Goal: Task Accomplishment & Management: Use online tool/utility

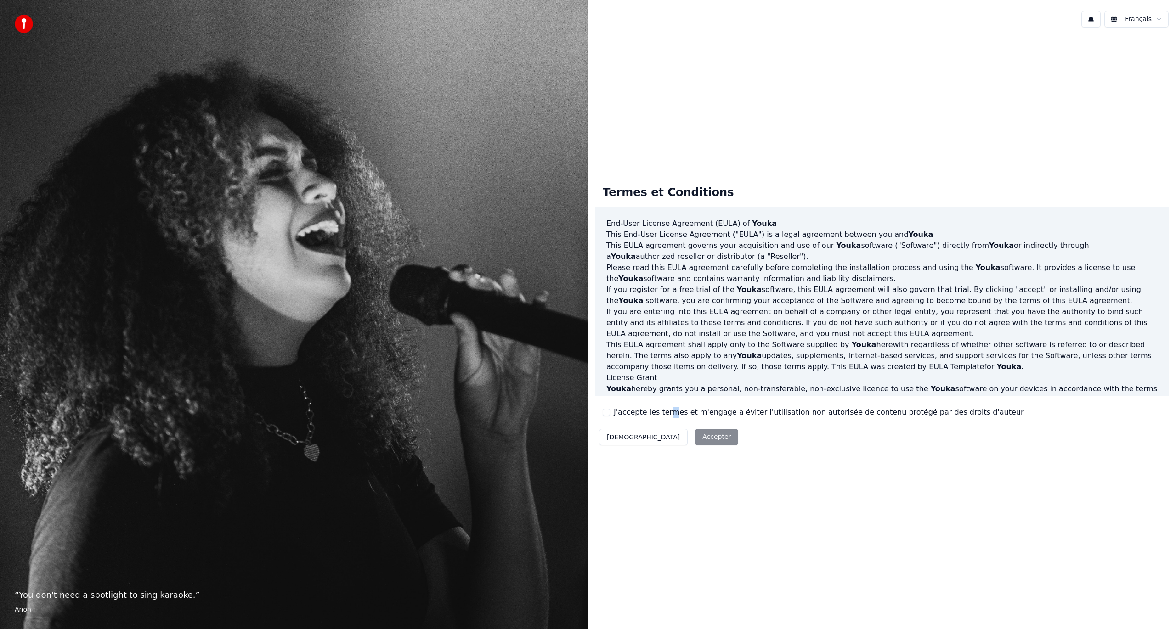
click at [668, 414] on label "J'accepte les termes et m'engage à éviter l'utilisation non autorisée de conten…" at bounding box center [819, 412] width 410 height 11
click at [604, 412] on button "J'accepte les termes et m'engage à éviter l'utilisation non autorisée de conten…" at bounding box center [606, 412] width 7 height 7
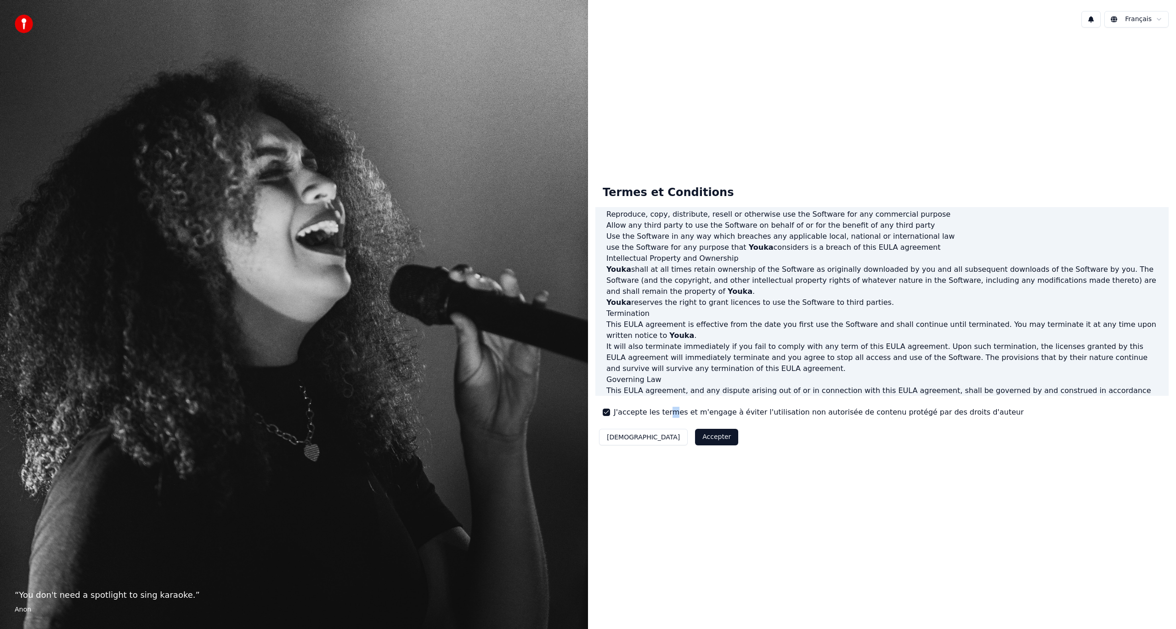
click at [695, 436] on button "Accepter" at bounding box center [716, 437] width 43 height 17
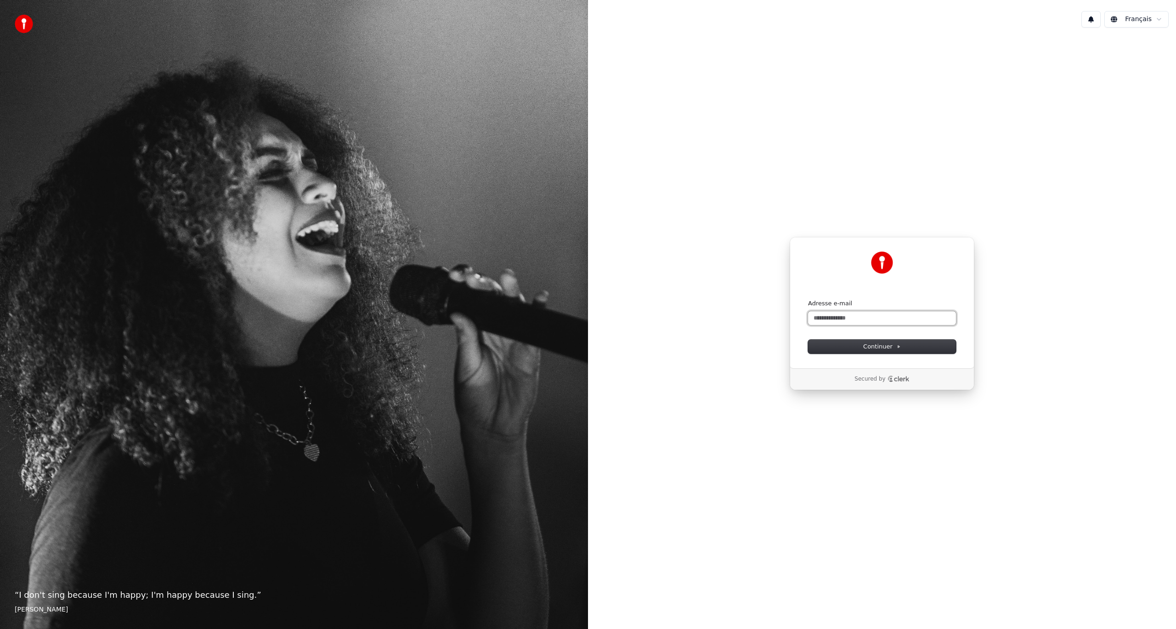
click at [910, 323] on input "Adresse e-mail" at bounding box center [882, 318] width 148 height 14
click at [808, 300] on button "submit" at bounding box center [808, 300] width 0 height 0
type input "**********"
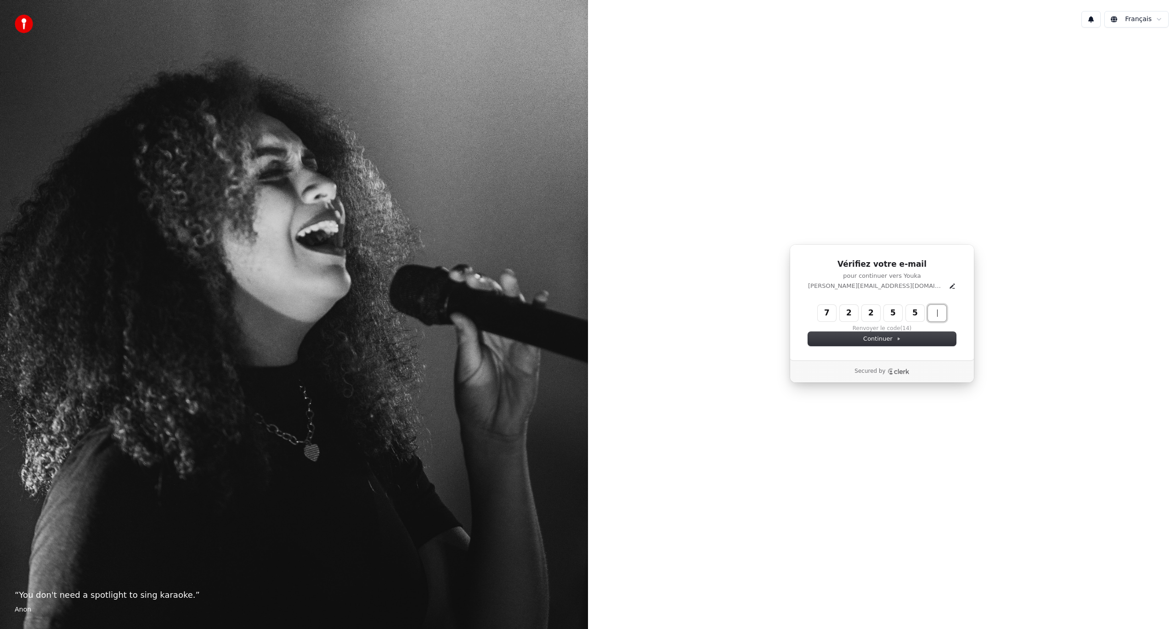
type input "******"
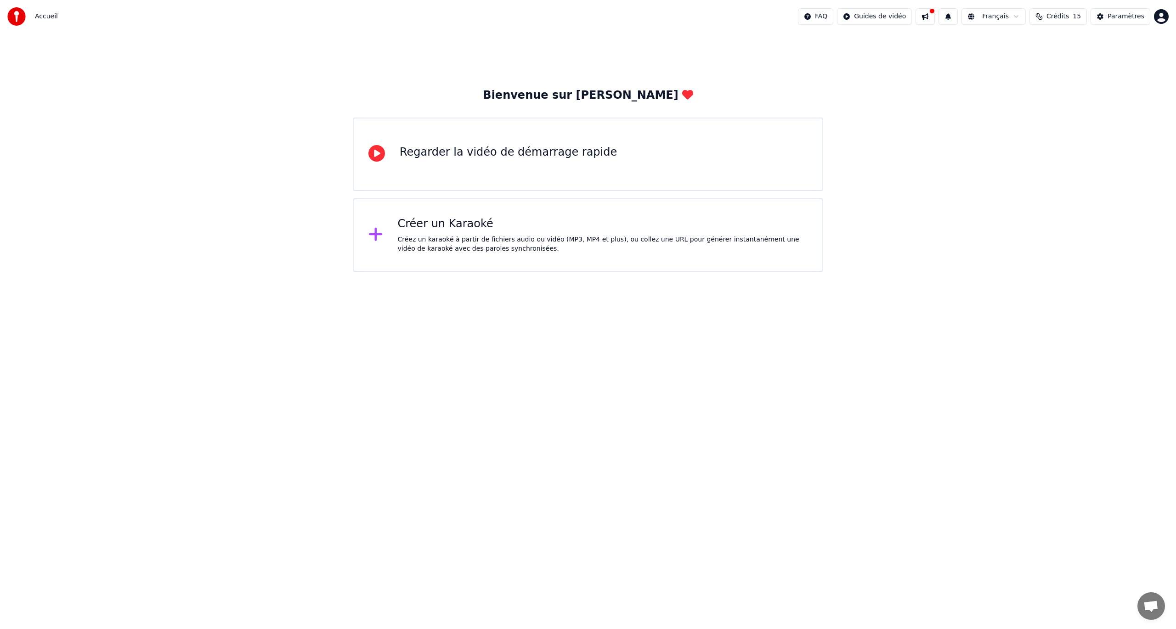
click at [528, 222] on div "Créer un Karaoké" at bounding box center [603, 224] width 410 height 15
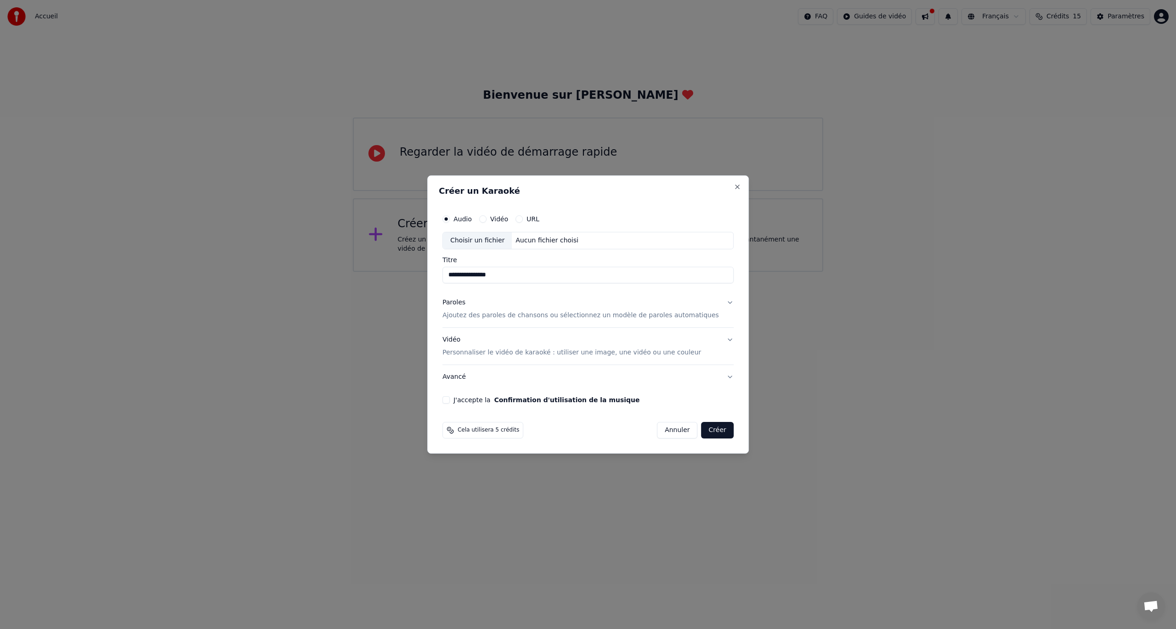
type input "**********"
click at [576, 312] on p "Ajoutez des paroles de chansons ou sélectionnez un modèle de paroles automatiqu…" at bounding box center [580, 315] width 277 height 9
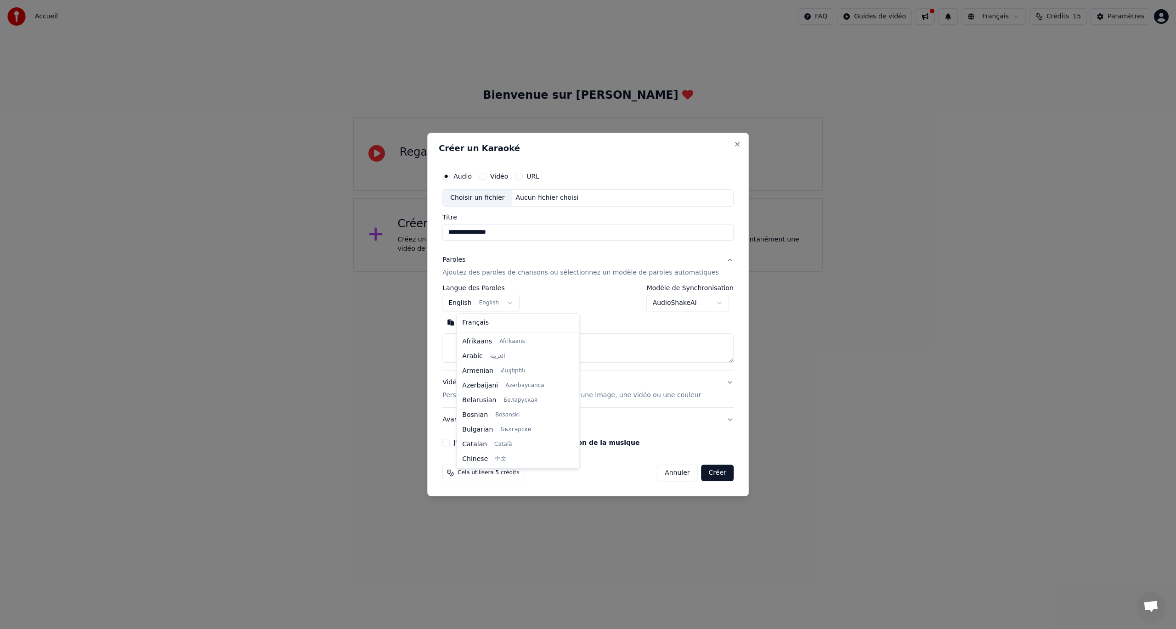
click at [508, 272] on body "**********" at bounding box center [588, 136] width 1176 height 272
select select "**"
click at [661, 272] on body "**********" at bounding box center [588, 136] width 1176 height 272
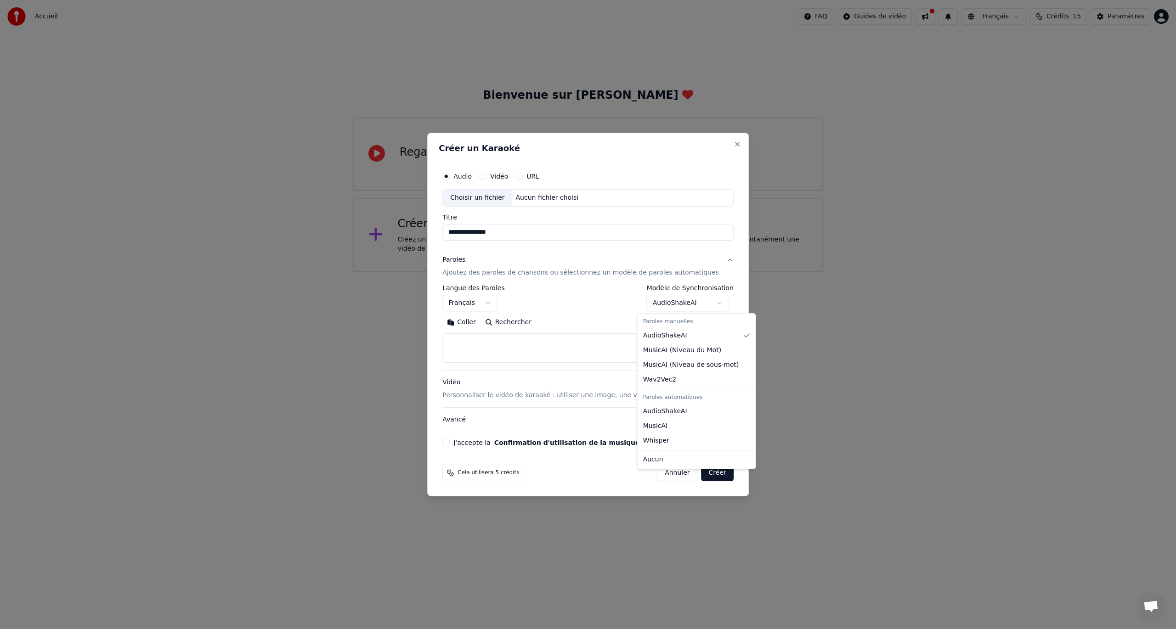
click at [661, 272] on body "**********" at bounding box center [588, 136] width 1176 height 272
drag, startPoint x: 481, startPoint y: 347, endPoint x: 481, endPoint y: 339, distance: 7.8
click at [481, 339] on textarea at bounding box center [587, 348] width 291 height 29
click at [477, 322] on button "Coller" at bounding box center [461, 322] width 38 height 15
type textarea "**********"
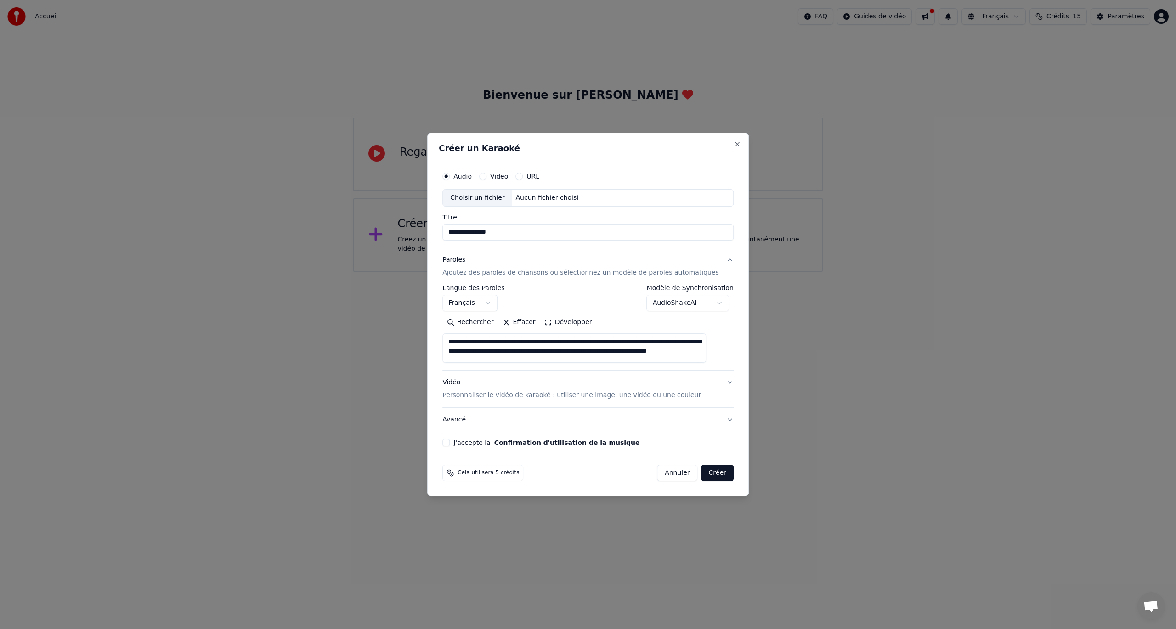
drag, startPoint x: 513, startPoint y: 355, endPoint x: 455, endPoint y: 329, distance: 62.9
click at [455, 329] on div "**********" at bounding box center [588, 307] width 299 height 287
click at [481, 322] on button "Coller" at bounding box center [461, 322] width 38 height 15
click at [603, 343] on textarea at bounding box center [574, 348] width 264 height 29
click at [592, 352] on textarea at bounding box center [574, 348] width 264 height 29
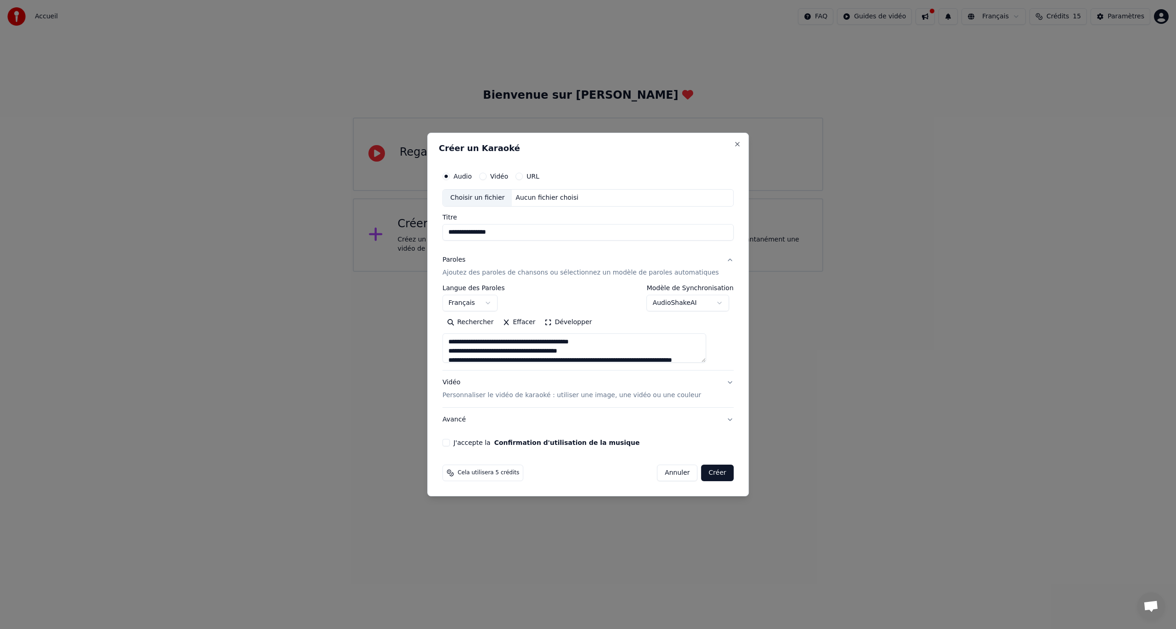
scroll to position [2, 0]
click at [593, 358] on textarea at bounding box center [574, 348] width 264 height 29
click at [599, 356] on textarea at bounding box center [574, 348] width 264 height 29
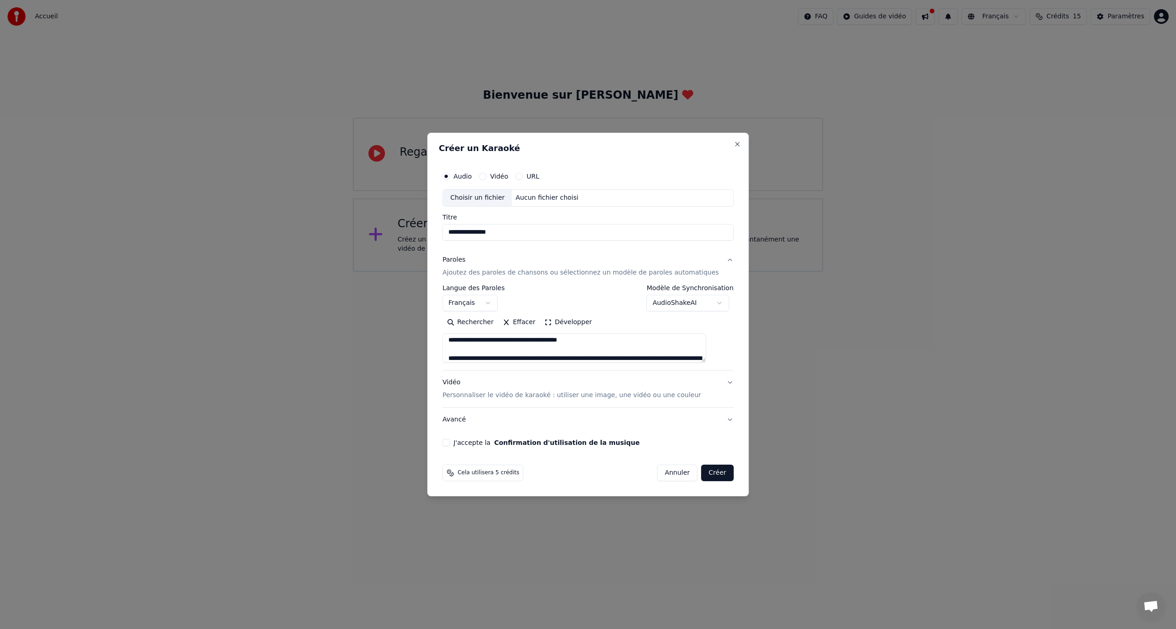
drag, startPoint x: 488, startPoint y: 357, endPoint x: 511, endPoint y: 357, distance: 23.4
click at [488, 356] on textarea at bounding box center [574, 348] width 264 height 29
click at [583, 356] on textarea at bounding box center [574, 348] width 264 height 29
click at [574, 359] on textarea at bounding box center [574, 348] width 264 height 29
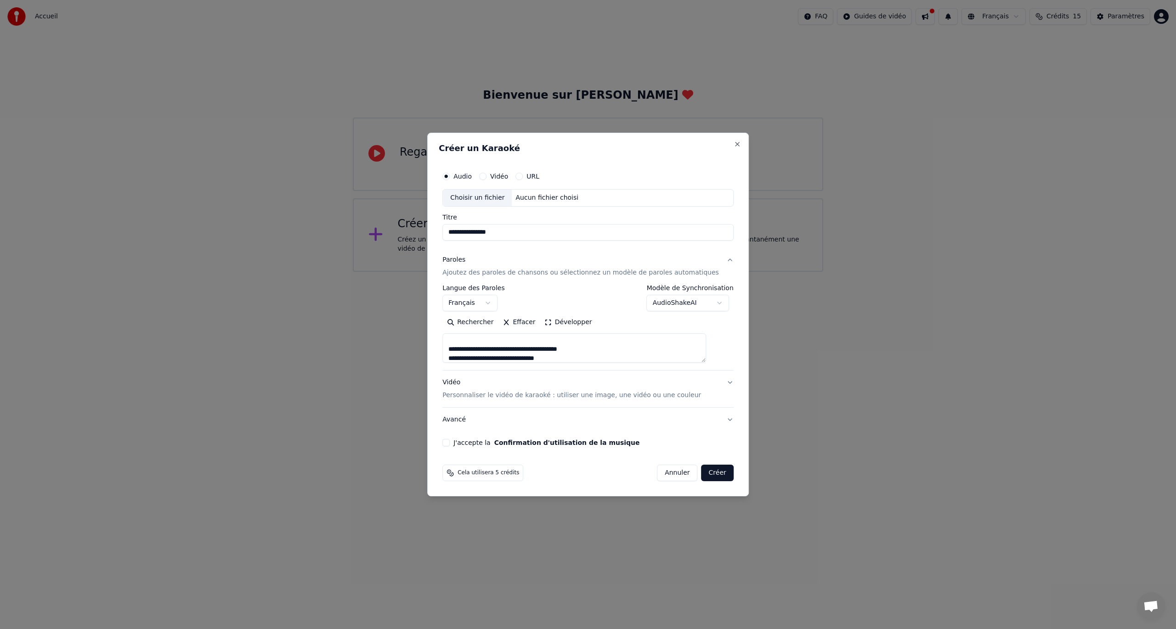
scroll to position [48, 0]
click at [570, 358] on textarea at bounding box center [574, 348] width 264 height 29
click at [589, 358] on textarea at bounding box center [574, 348] width 264 height 29
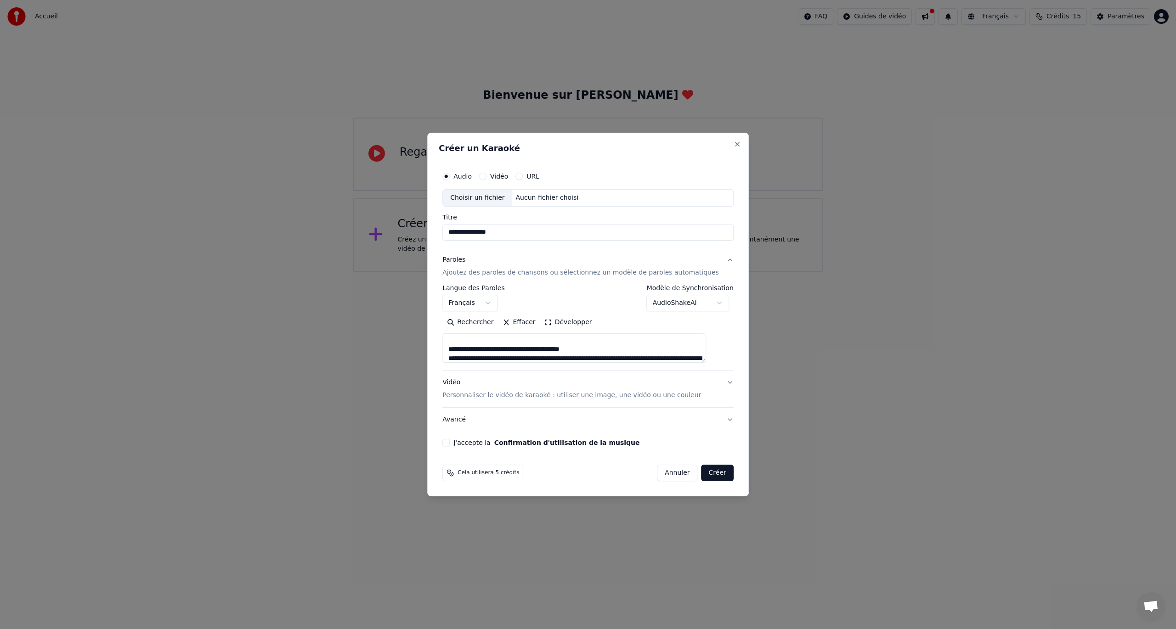
click at [603, 358] on textarea at bounding box center [574, 348] width 264 height 29
click at [616, 359] on textarea at bounding box center [574, 348] width 264 height 29
click at [583, 356] on textarea at bounding box center [574, 348] width 264 height 29
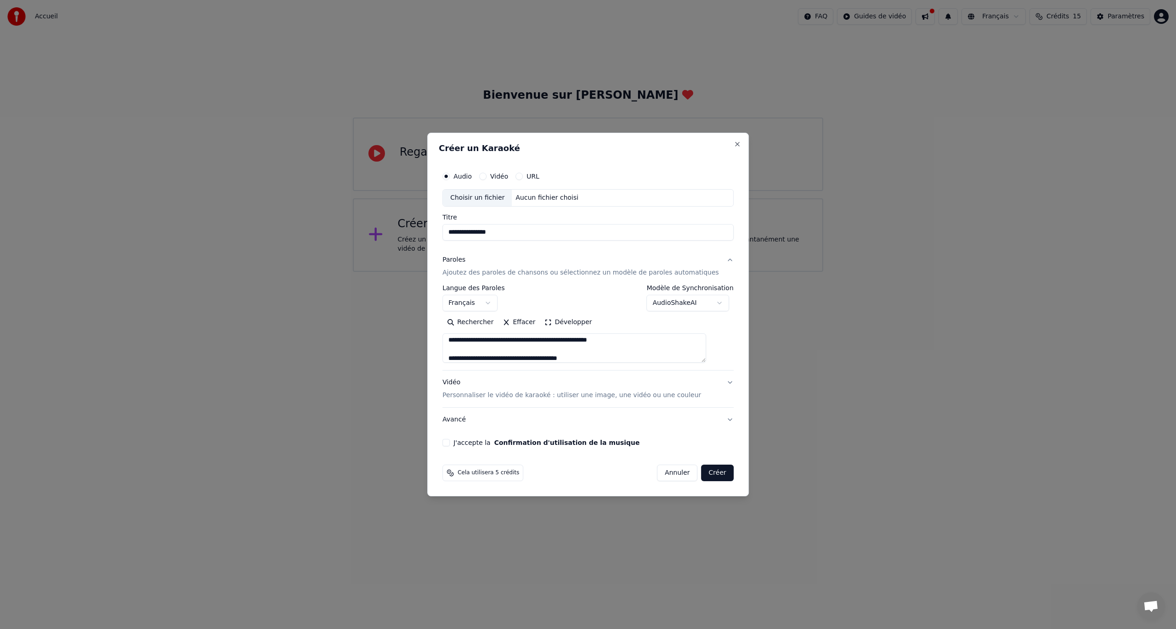
scroll to position [130, 0]
click at [573, 359] on textarea at bounding box center [574, 348] width 264 height 29
click at [570, 357] on textarea at bounding box center [574, 348] width 264 height 29
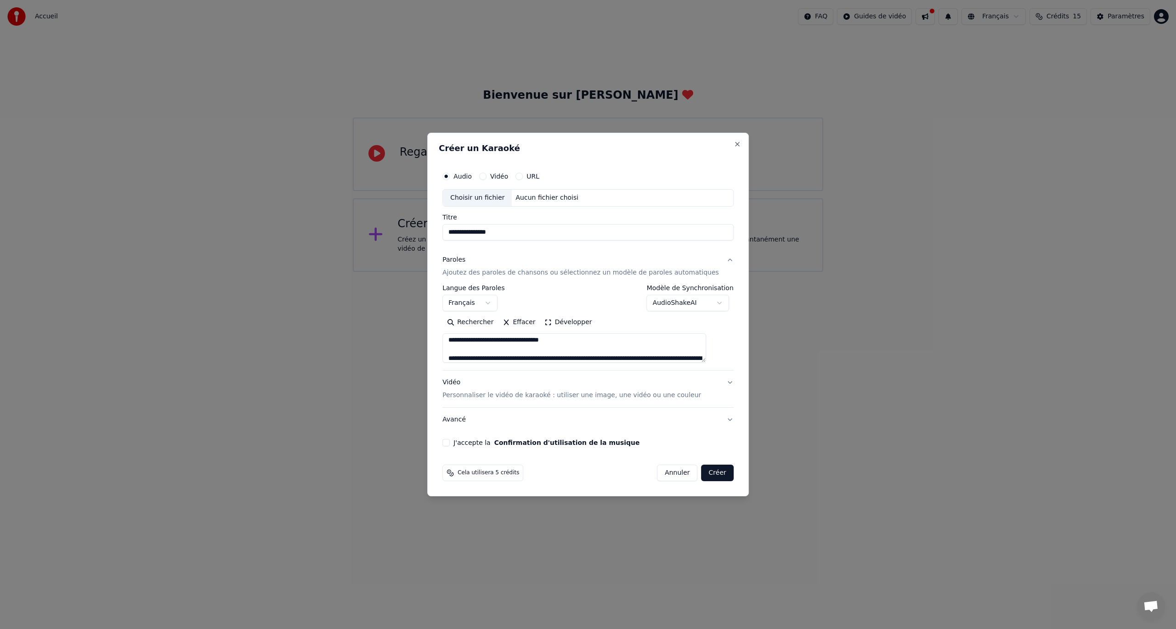
click at [584, 359] on textarea at bounding box center [574, 348] width 264 height 29
click at [610, 358] on textarea at bounding box center [574, 348] width 264 height 29
click at [577, 359] on textarea at bounding box center [574, 348] width 264 height 29
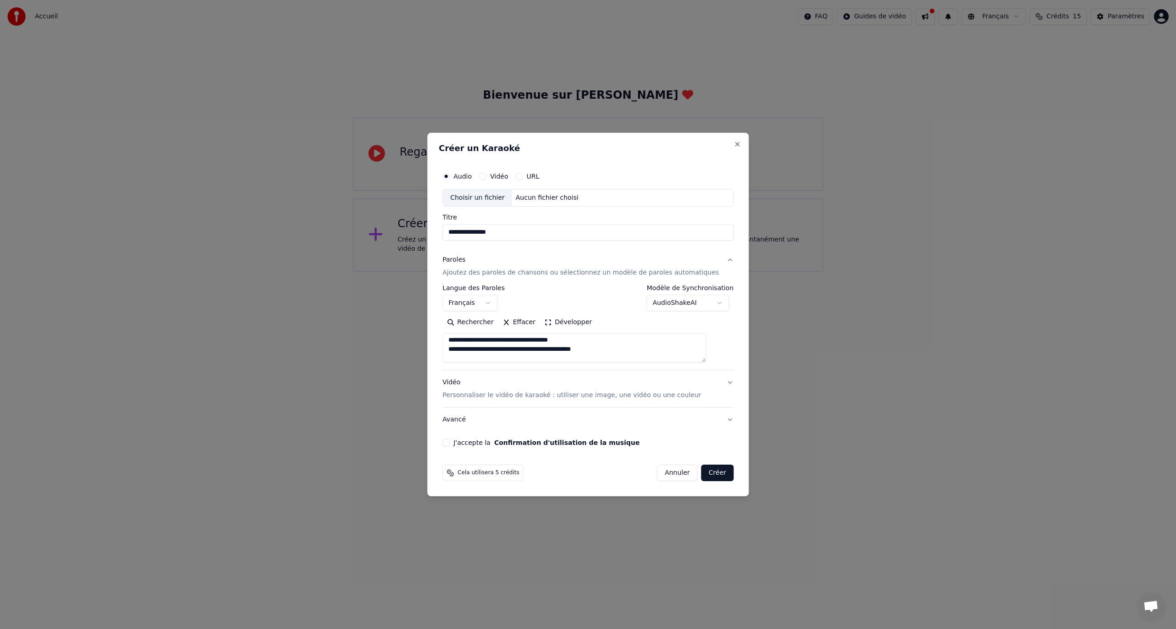
scroll to position [213, 0]
click at [583, 359] on textarea at bounding box center [574, 348] width 264 height 29
click at [573, 358] on textarea at bounding box center [574, 348] width 264 height 29
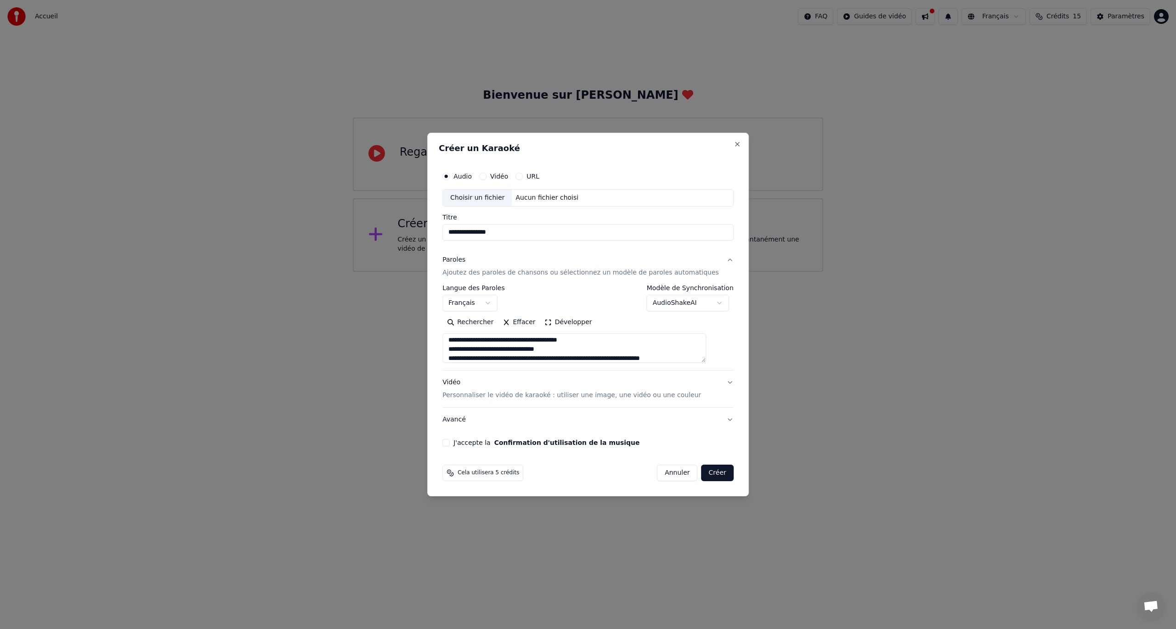
click at [570, 359] on textarea at bounding box center [574, 348] width 264 height 29
click at [599, 355] on textarea at bounding box center [574, 348] width 264 height 29
click at [579, 357] on textarea at bounding box center [574, 348] width 264 height 29
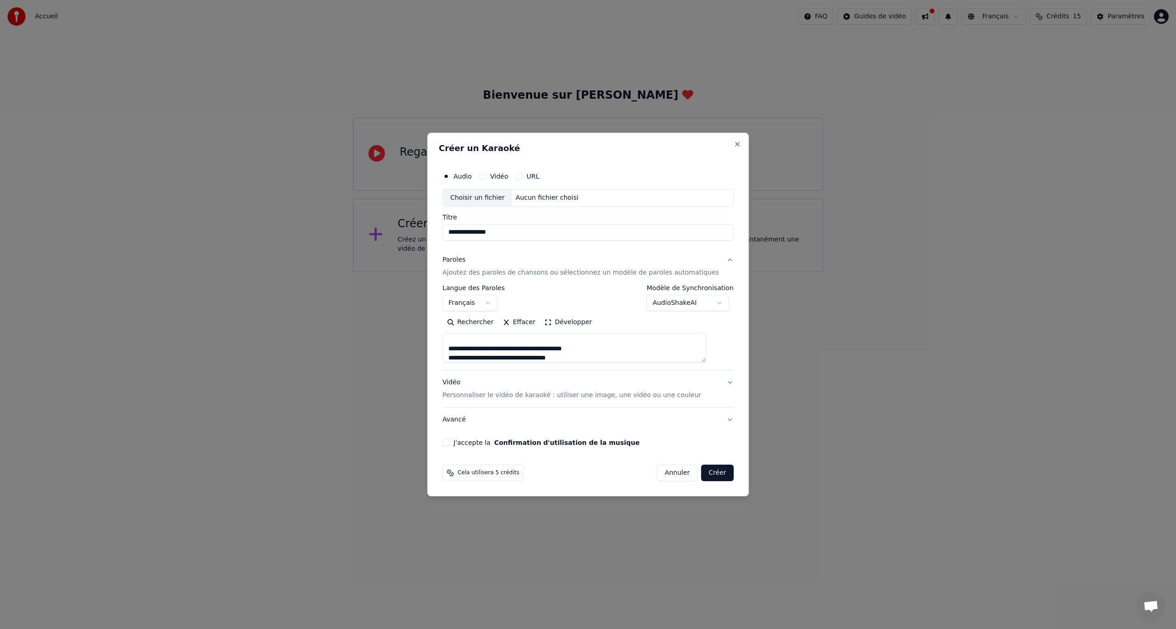
scroll to position [277, 0]
click at [596, 357] on textarea at bounding box center [574, 348] width 264 height 29
click at [572, 358] on textarea at bounding box center [574, 348] width 264 height 29
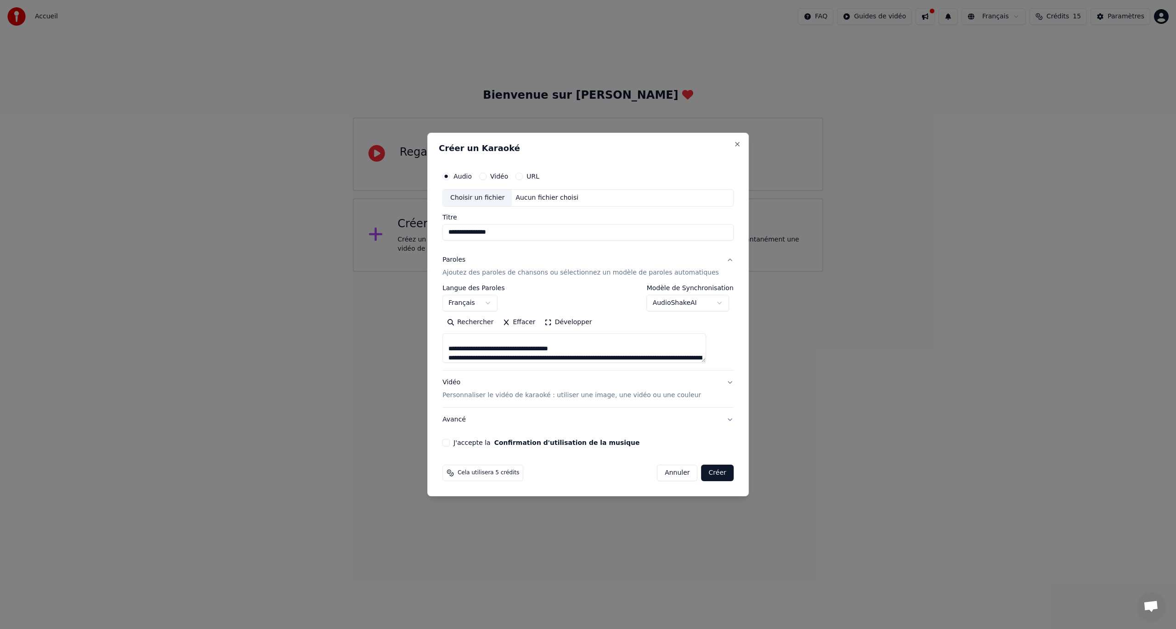
click at [542, 360] on textarea at bounding box center [574, 348] width 264 height 29
click at [580, 358] on textarea at bounding box center [574, 348] width 264 height 29
click at [571, 358] on textarea at bounding box center [574, 348] width 264 height 29
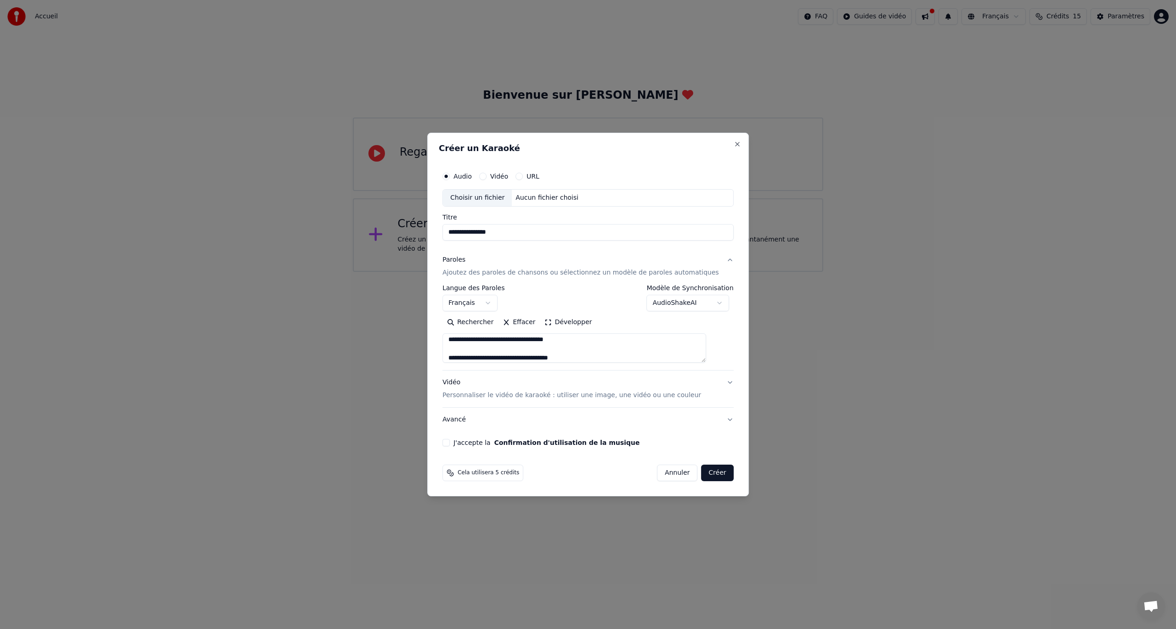
scroll to position [360, 0]
click at [541, 359] on textarea at bounding box center [574, 348] width 264 height 29
click at [582, 360] on textarea at bounding box center [574, 348] width 264 height 29
click at [579, 360] on textarea at bounding box center [574, 348] width 264 height 29
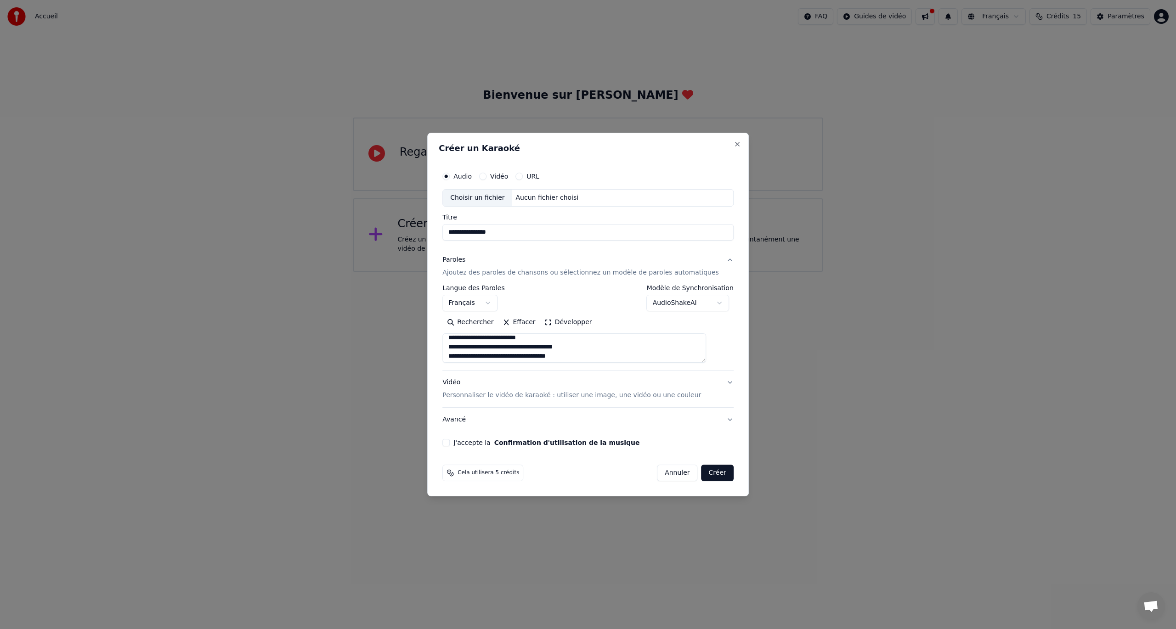
scroll to position [382, 0]
type textarea "**********"
click at [539, 178] on label "URL" at bounding box center [532, 176] width 13 height 6
click at [523, 178] on button "URL" at bounding box center [518, 176] width 7 height 7
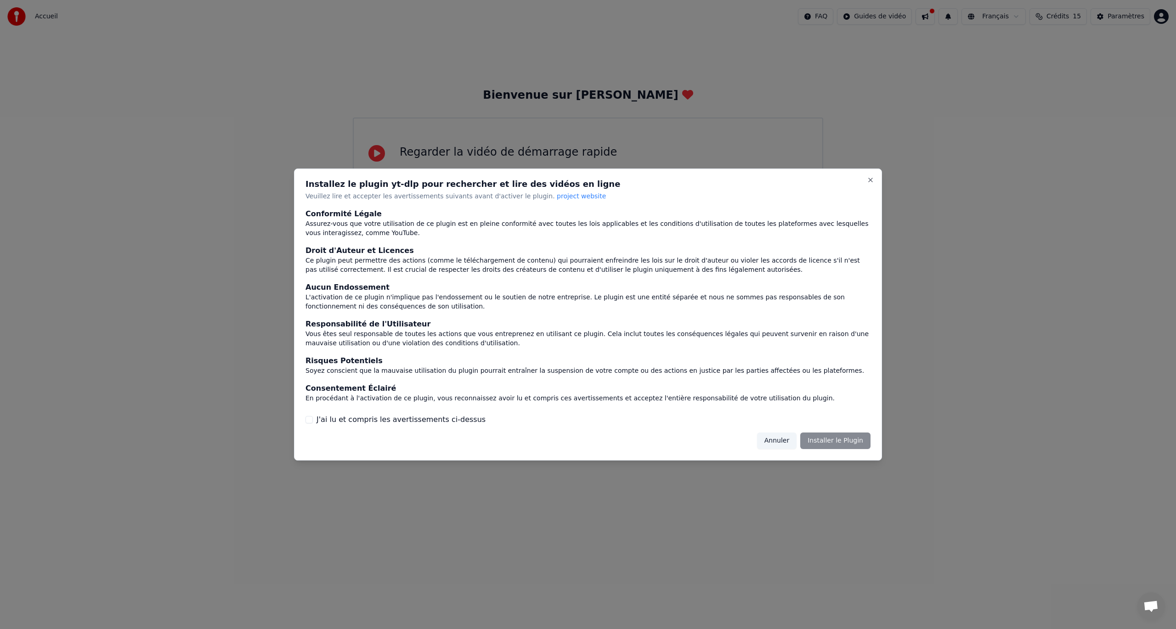
click at [422, 420] on label "J'ai lu et compris les avertissements ci-dessus" at bounding box center [401, 419] width 169 height 11
click at [313, 420] on button "J'ai lu et compris les avertissements ci-dessus" at bounding box center [308, 419] width 7 height 7
click at [866, 179] on div "Installez le plugin yt-dlp pour rechercher et lire des vidéos en ligne Veuillez…" at bounding box center [588, 315] width 588 height 292
click at [872, 179] on button "Close" at bounding box center [870, 179] width 7 height 7
click at [868, 179] on button "Close" at bounding box center [870, 179] width 7 height 7
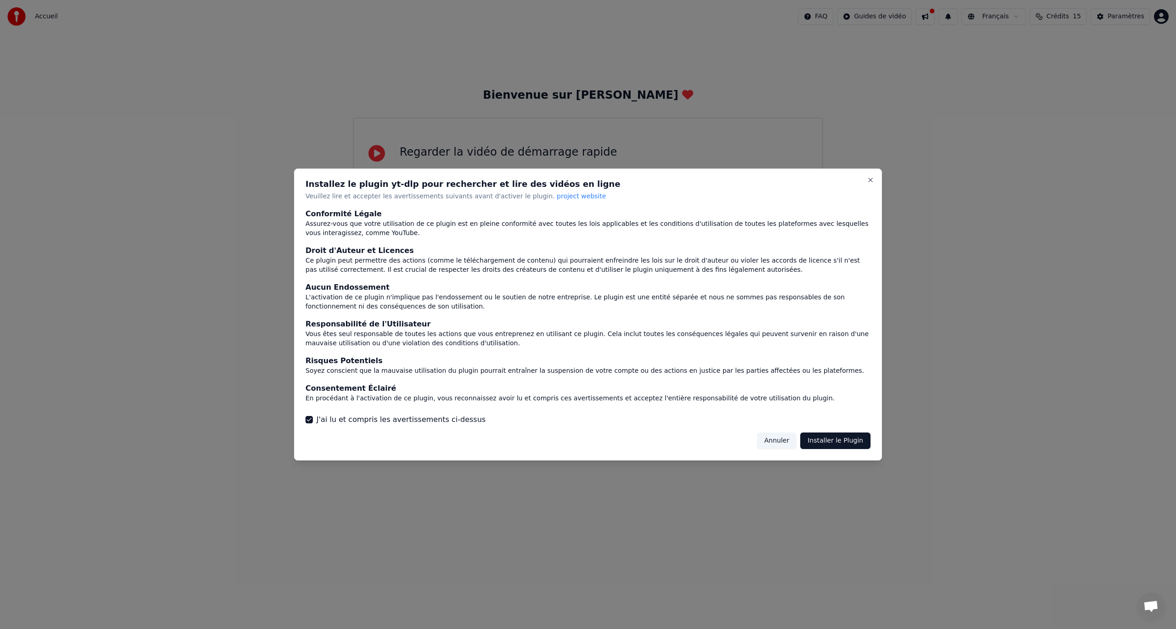
click at [784, 440] on button "Annuler" at bounding box center [777, 441] width 40 height 17
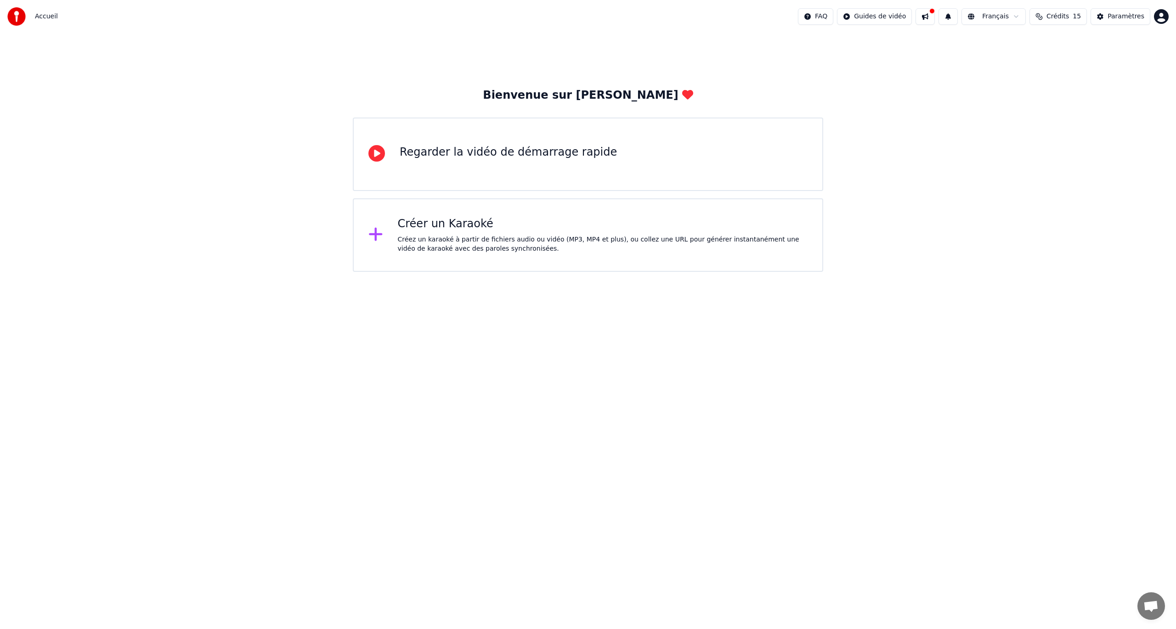
click at [471, 243] on div "Créez un karaoké à partir de fichiers audio ou vidéo (MP3, MP4 et plus), ou col…" at bounding box center [603, 244] width 410 height 18
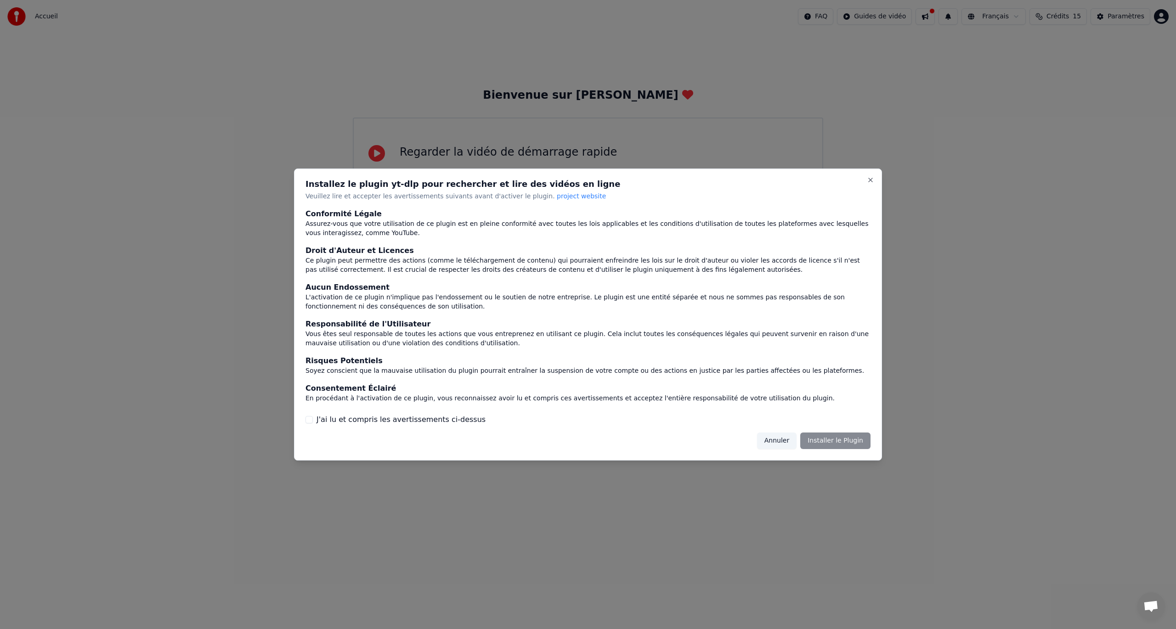
click at [785, 444] on button "Annuler" at bounding box center [777, 441] width 40 height 17
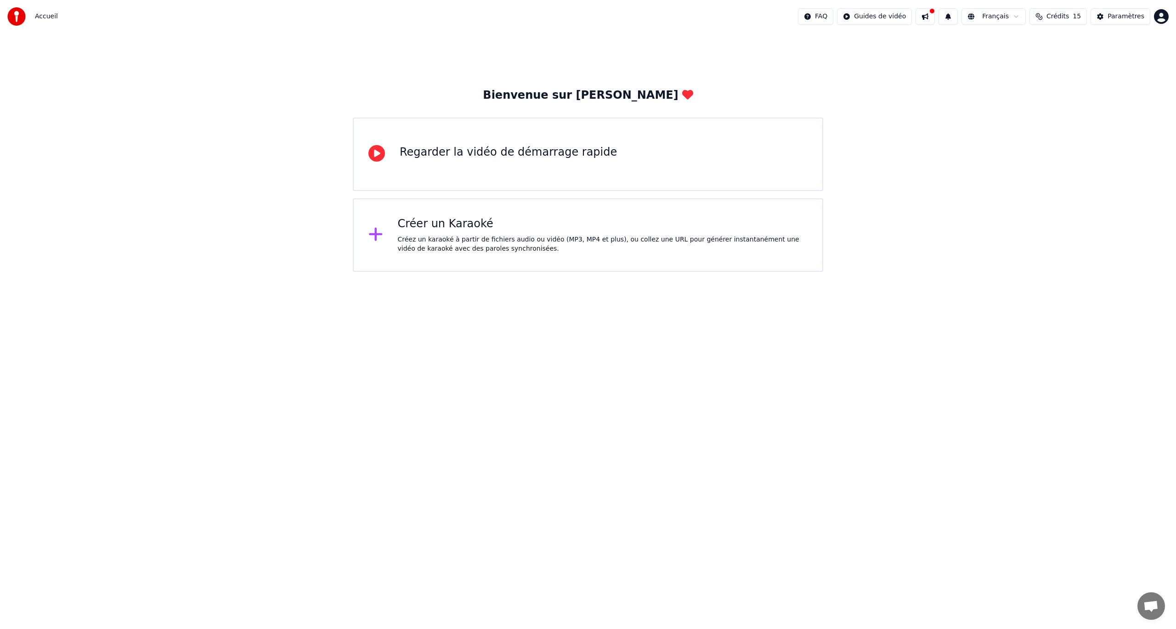
click at [591, 246] on div "Créez un karaoké à partir de fichiers audio ou vidéo (MP3, MP4 et plus), ou col…" at bounding box center [603, 244] width 410 height 18
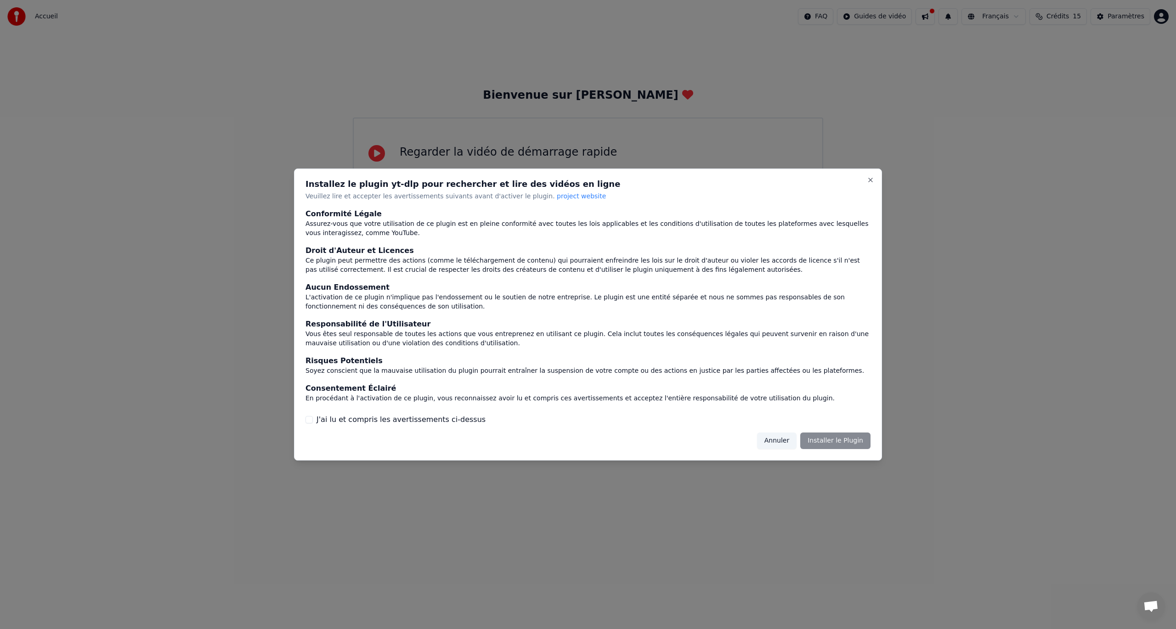
click at [856, 440] on div "Annuler Installer le Plugin" at bounding box center [813, 441] width 113 height 17
click at [879, 182] on div "Installez le plugin yt-dlp pour rechercher et lire des vidéos en ligne Veuillez…" at bounding box center [588, 315] width 588 height 292
click at [881, 167] on div at bounding box center [588, 314] width 1176 height 629
click at [861, 175] on div "Installez le plugin yt-dlp pour rechercher et lire des vidéos en ligne Veuillez…" at bounding box center [588, 315] width 588 height 292
click at [871, 181] on button "Close" at bounding box center [870, 179] width 7 height 7
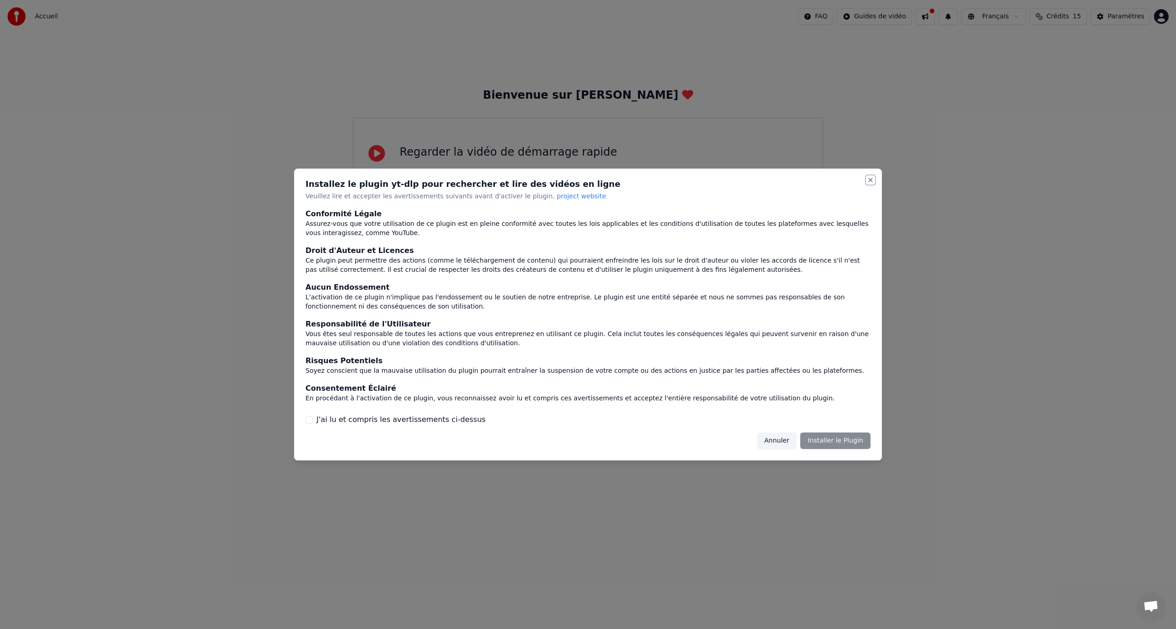
click at [871, 181] on button "Close" at bounding box center [870, 179] width 7 height 7
click at [871, 175] on div "Installez le plugin yt-dlp pour rechercher et lire des vidéos en ligne Veuillez…" at bounding box center [588, 315] width 588 height 292
click at [865, 184] on h2 "Installez le plugin yt-dlp pour rechercher et lire des vidéos en ligne" at bounding box center [587, 184] width 565 height 8
click at [867, 180] on button "Close" at bounding box center [870, 179] width 7 height 7
click at [870, 180] on button "Close" at bounding box center [870, 179] width 7 height 7
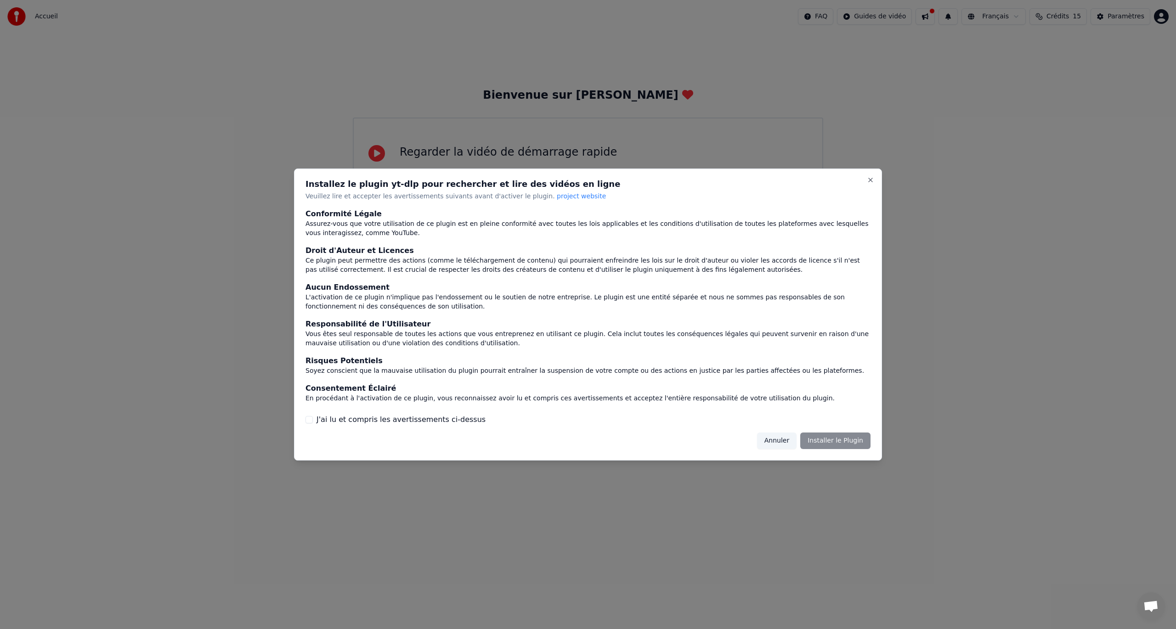
click at [787, 436] on button "Annuler" at bounding box center [777, 441] width 40 height 17
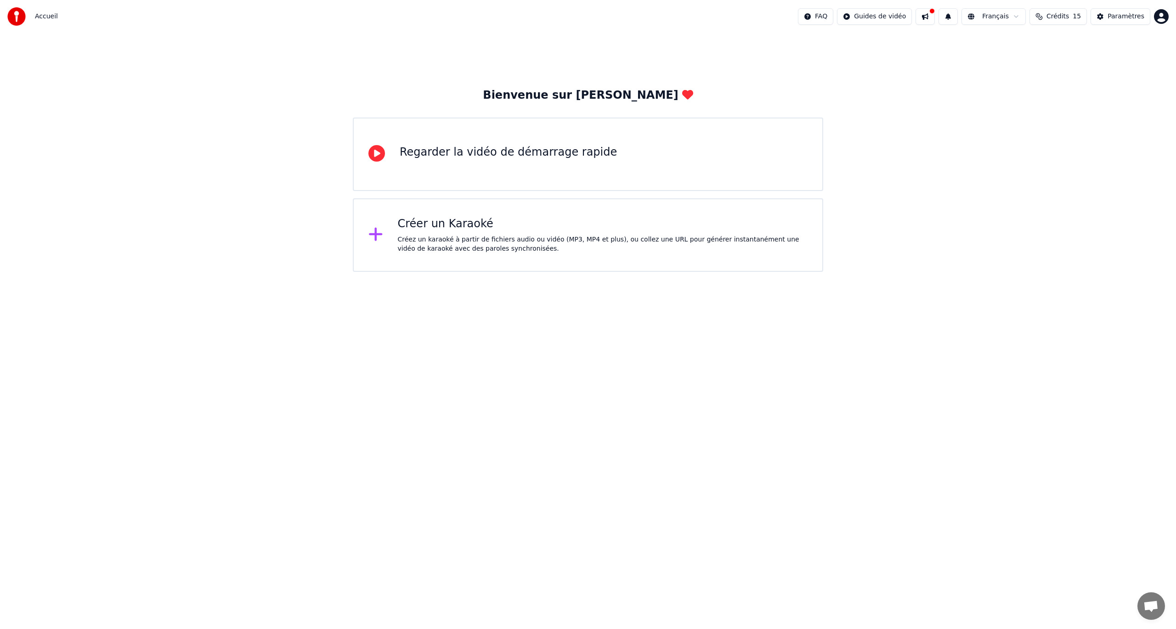
click at [485, 272] on html "Accueil FAQ Guides de vidéo Français Crédits 15 Paramètres Bienvenue sur Youka …" at bounding box center [588, 136] width 1176 height 272
click at [475, 236] on div "Créez un karaoké à partir de fichiers audio ou vidéo (MP3, MP4 et plus), ou col…" at bounding box center [603, 244] width 410 height 18
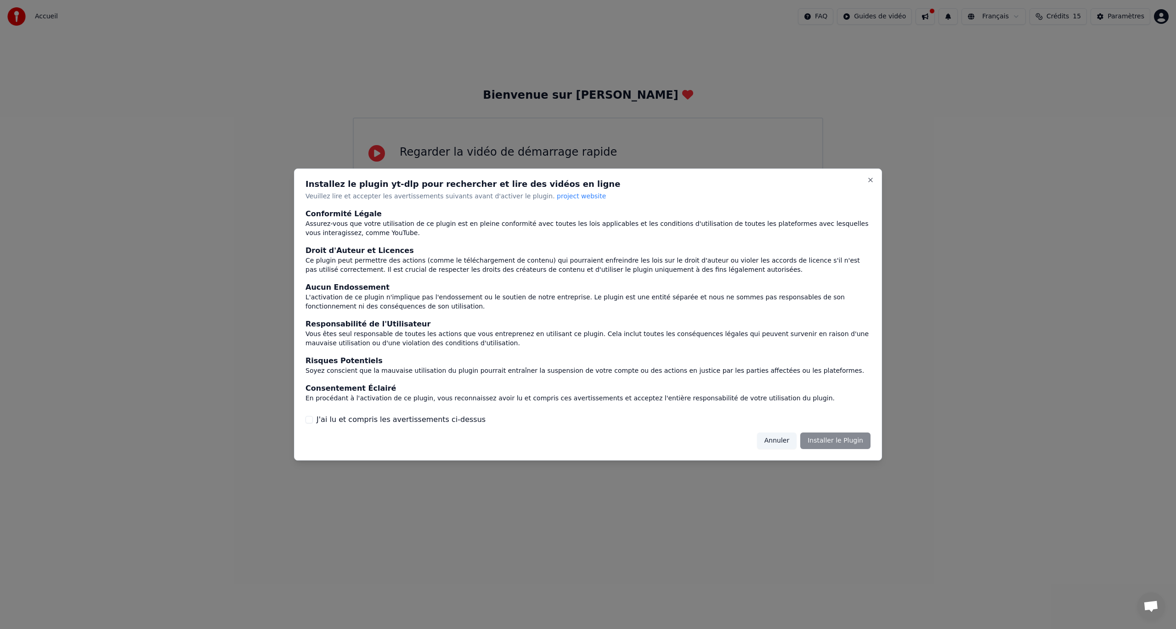
click at [345, 424] on label "J'ai lu et compris les avertissements ci-dessus" at bounding box center [401, 419] width 169 height 11
click at [313, 424] on button "J'ai lu et compris les avertissements ci-dessus" at bounding box center [308, 419] width 7 height 7
drag, startPoint x: 864, startPoint y: 447, endPoint x: 858, endPoint y: 447, distance: 5.6
click at [860, 447] on div "Installez le plugin yt-dlp pour rechercher et lire des vidéos en ligne Veuillez…" at bounding box center [588, 315] width 588 height 292
click at [832, 443] on button "Installer le Plugin" at bounding box center [835, 441] width 70 height 17
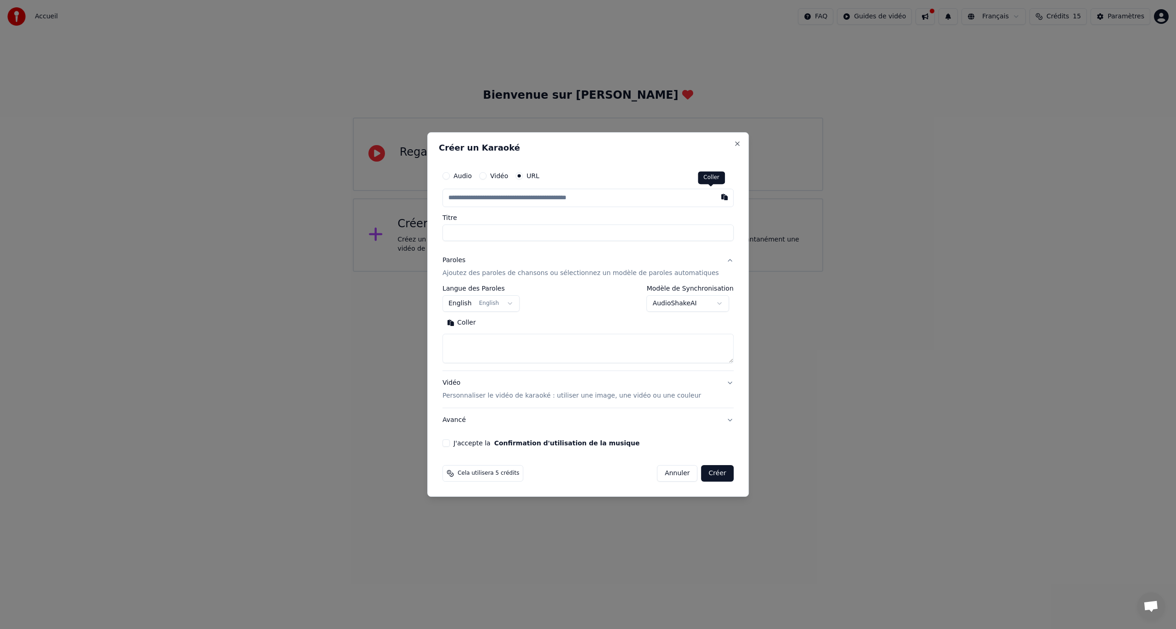
click at [715, 197] on button "button" at bounding box center [724, 197] width 18 height 17
type input "**********"
drag, startPoint x: 649, startPoint y: 146, endPoint x: 426, endPoint y: 126, distance: 223.3
click at [426, 126] on body "**********" at bounding box center [588, 136] width 1176 height 272
click at [505, 148] on h2 "Créer un Karaoké" at bounding box center [588, 148] width 299 height 8
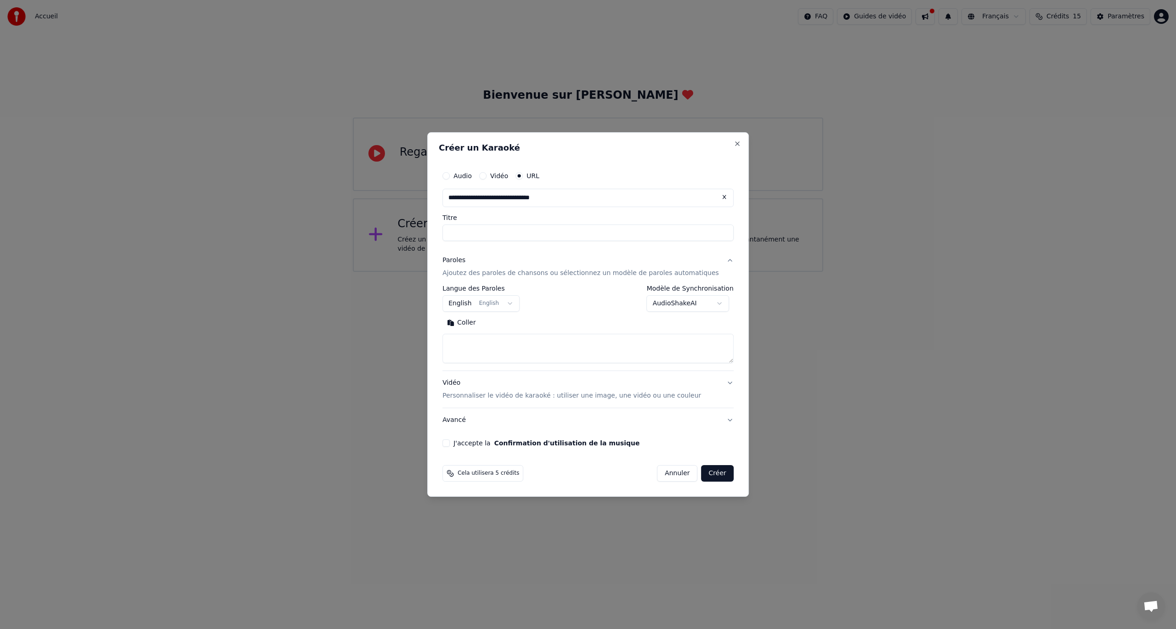
click at [688, 272] on body "**********" at bounding box center [588, 136] width 1176 height 272
click at [537, 231] on input "Titre" at bounding box center [587, 233] width 291 height 17
type input "**********"
click at [499, 272] on body "**********" at bounding box center [588, 136] width 1176 height 272
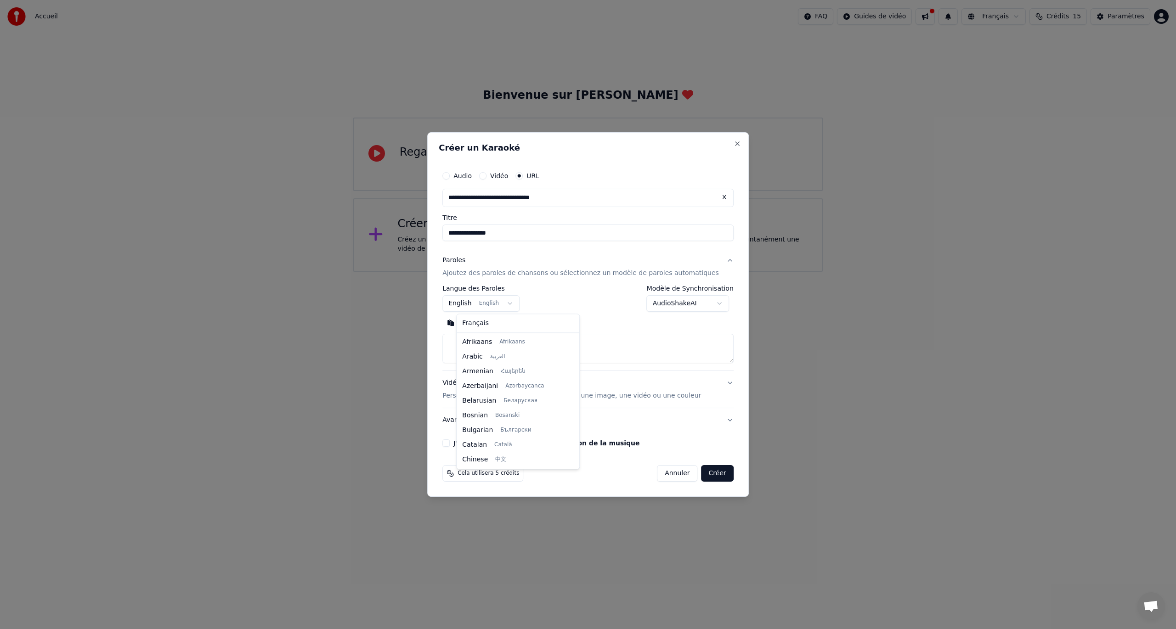
scroll to position [74, 0]
select select "**"
click at [490, 347] on textarea at bounding box center [587, 348] width 291 height 29
click at [473, 332] on div "Coller Rechercher" at bounding box center [587, 340] width 291 height 48
click at [473, 325] on button "Coller" at bounding box center [461, 323] width 38 height 15
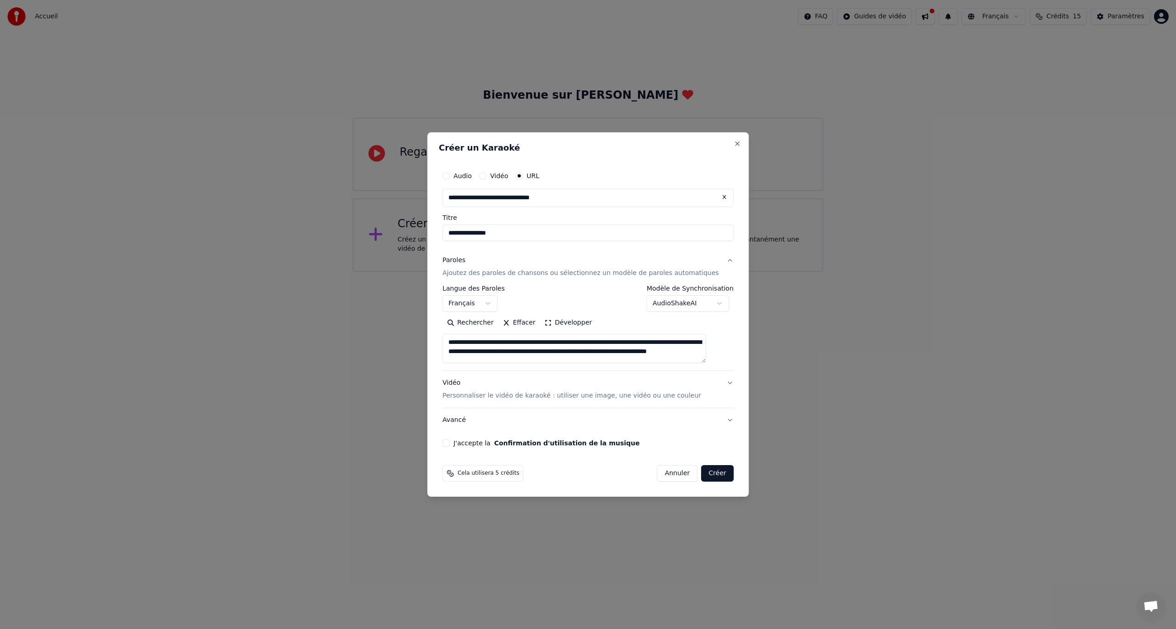
click at [603, 343] on textarea at bounding box center [574, 348] width 264 height 29
click at [591, 350] on textarea at bounding box center [574, 348] width 264 height 29
click at [592, 359] on textarea at bounding box center [574, 348] width 264 height 29
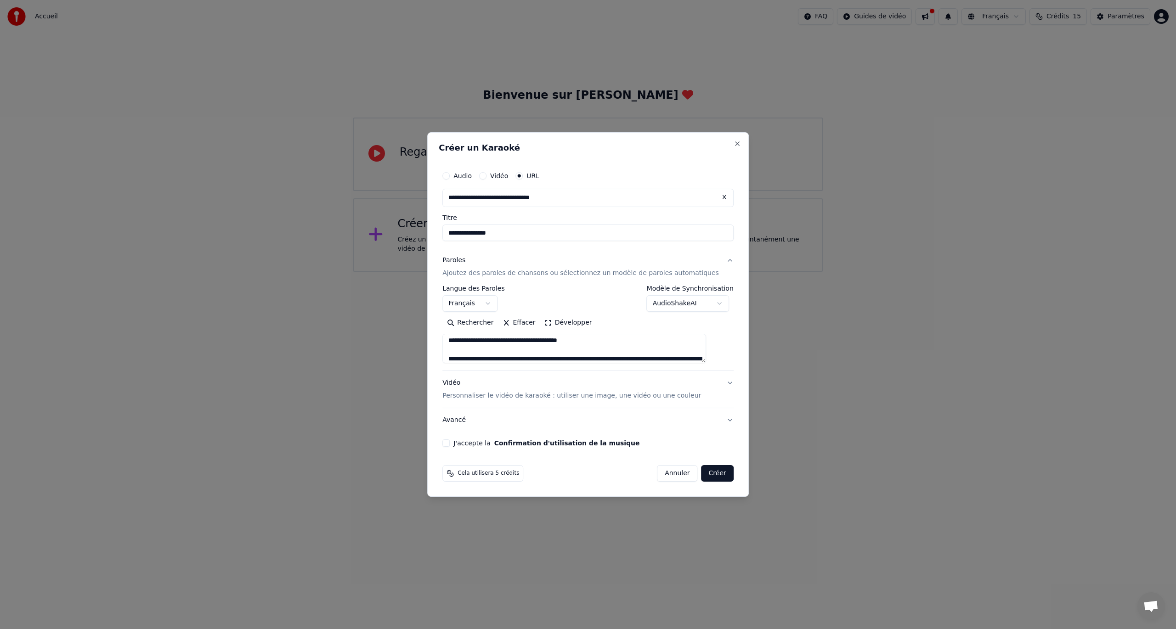
click at [583, 356] on textarea at bounding box center [574, 348] width 264 height 29
click at [572, 359] on textarea at bounding box center [574, 348] width 264 height 29
click at [571, 360] on textarea at bounding box center [574, 348] width 264 height 29
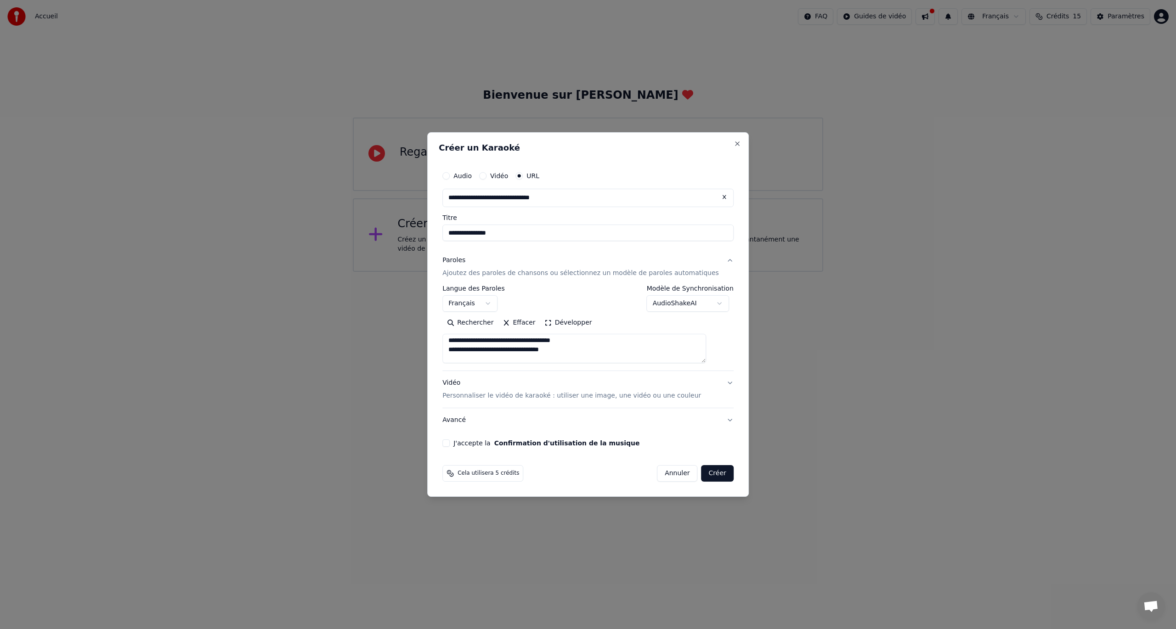
scroll to position [75, 0]
click at [589, 358] on textarea at bounding box center [574, 348] width 264 height 29
click at [602, 360] on textarea at bounding box center [574, 348] width 264 height 29
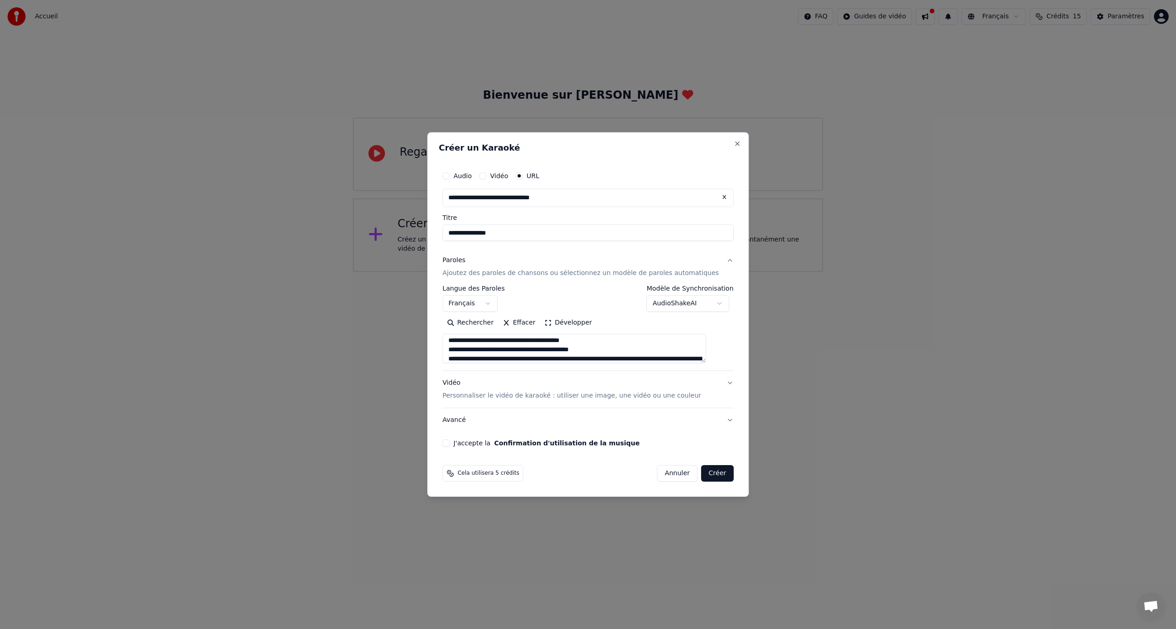
click at [616, 360] on textarea at bounding box center [574, 348] width 264 height 29
click at [584, 360] on textarea at bounding box center [574, 348] width 264 height 29
click at [573, 360] on textarea at bounding box center [574, 348] width 264 height 29
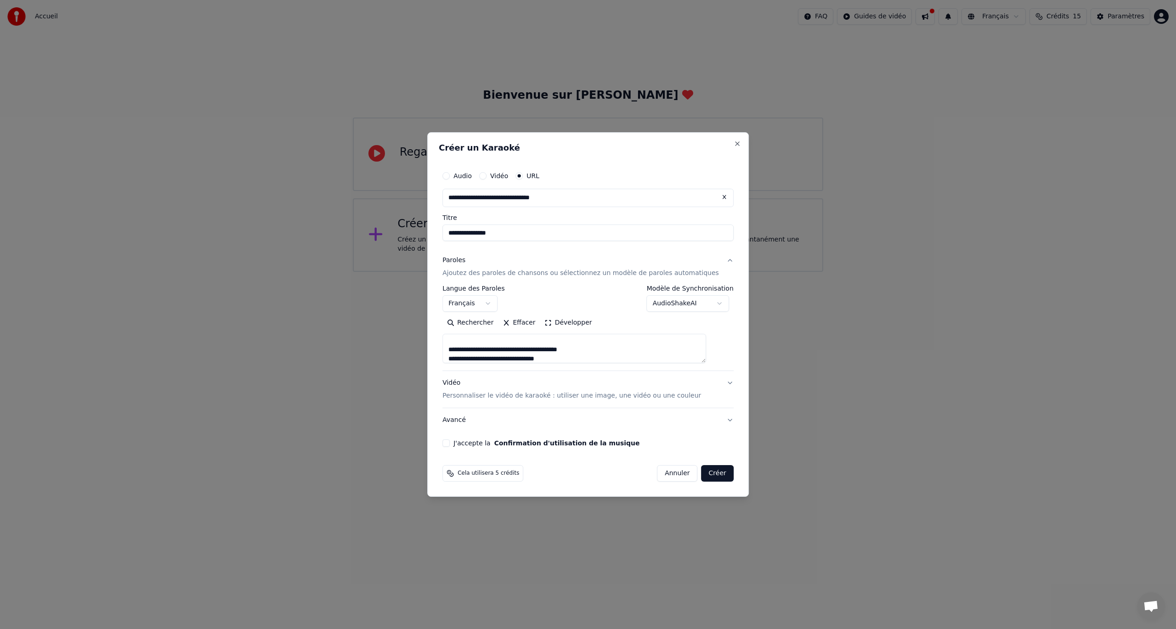
scroll to position [140, 0]
click at [570, 359] on textarea at bounding box center [574, 348] width 264 height 29
click at [586, 360] on textarea at bounding box center [574, 348] width 264 height 29
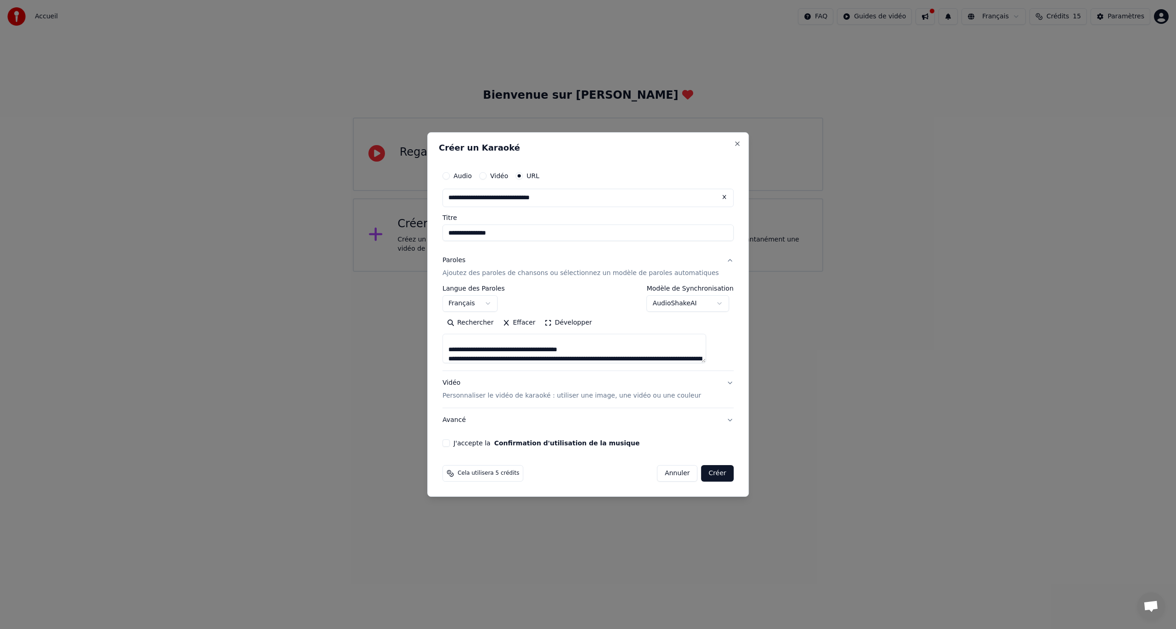
click at [611, 359] on textarea at bounding box center [574, 348] width 264 height 29
click at [577, 359] on textarea at bounding box center [574, 348] width 264 height 29
click at [582, 357] on textarea at bounding box center [574, 348] width 264 height 29
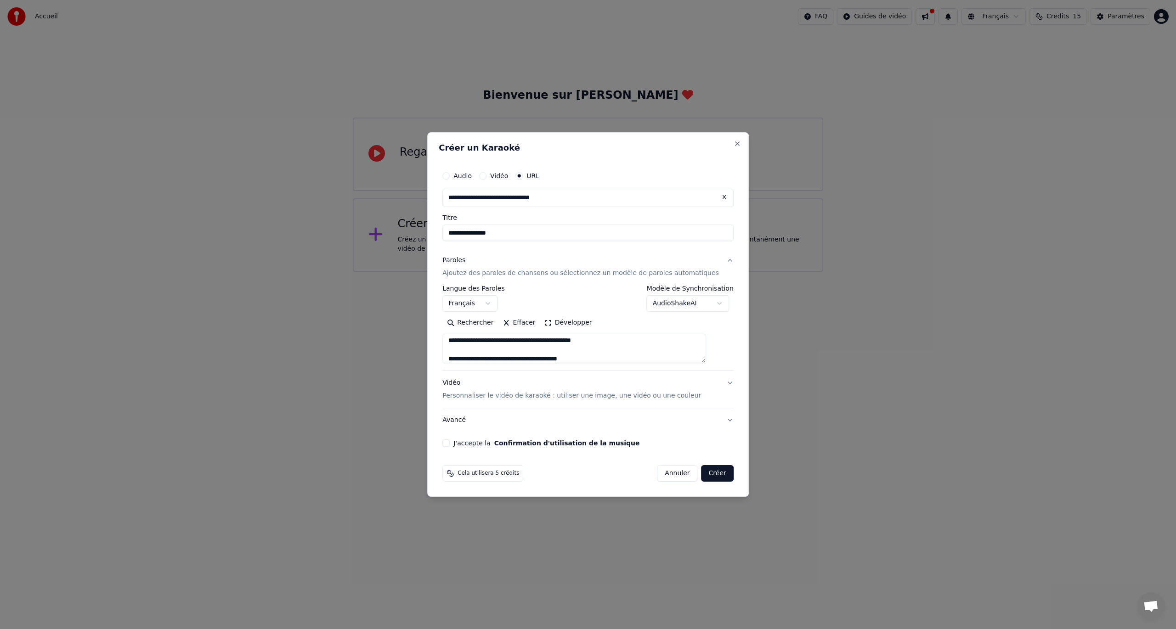
scroll to position [222, 0]
click at [573, 359] on textarea at bounding box center [574, 348] width 264 height 29
click at [571, 360] on textarea at bounding box center [574, 348] width 264 height 29
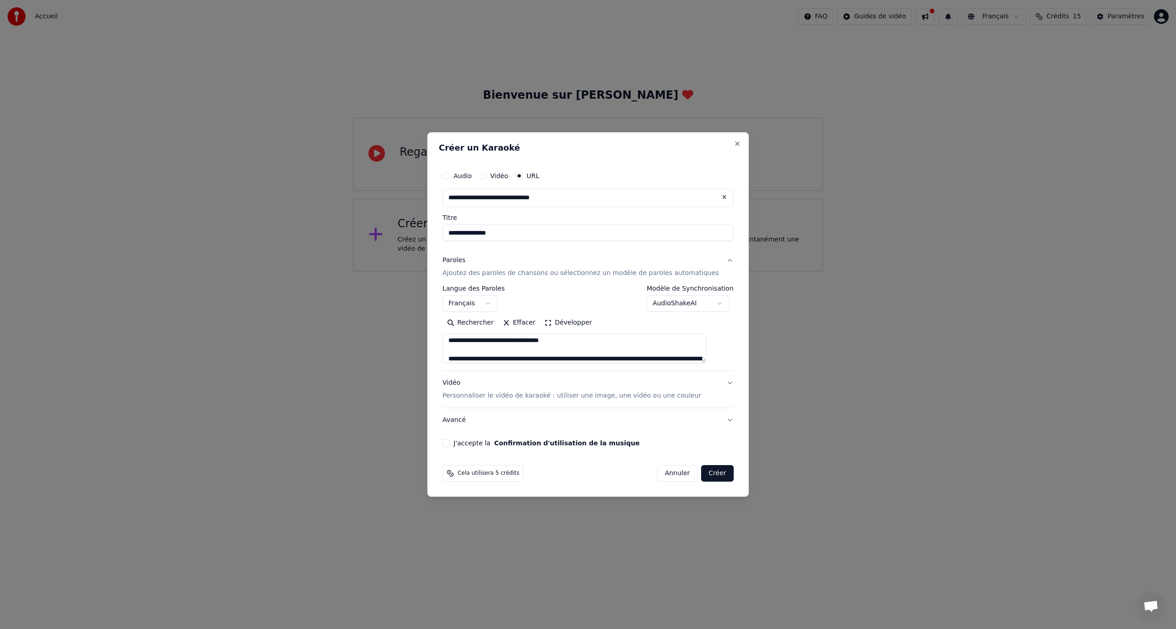
click at [598, 359] on textarea at bounding box center [574, 348] width 264 height 29
click at [579, 358] on textarea at bounding box center [574, 348] width 264 height 29
click at [597, 359] on textarea at bounding box center [574, 348] width 264 height 29
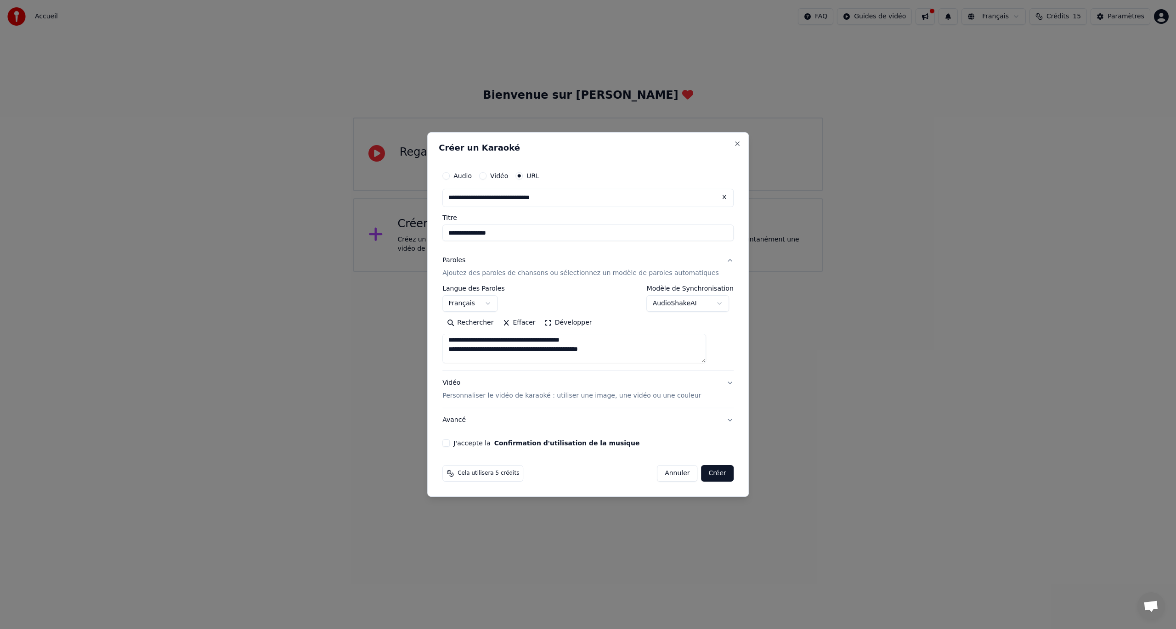
scroll to position [305, 0]
click at [572, 360] on textarea at bounding box center [574, 348] width 264 height 29
click at [540, 356] on textarea at bounding box center [574, 348] width 264 height 29
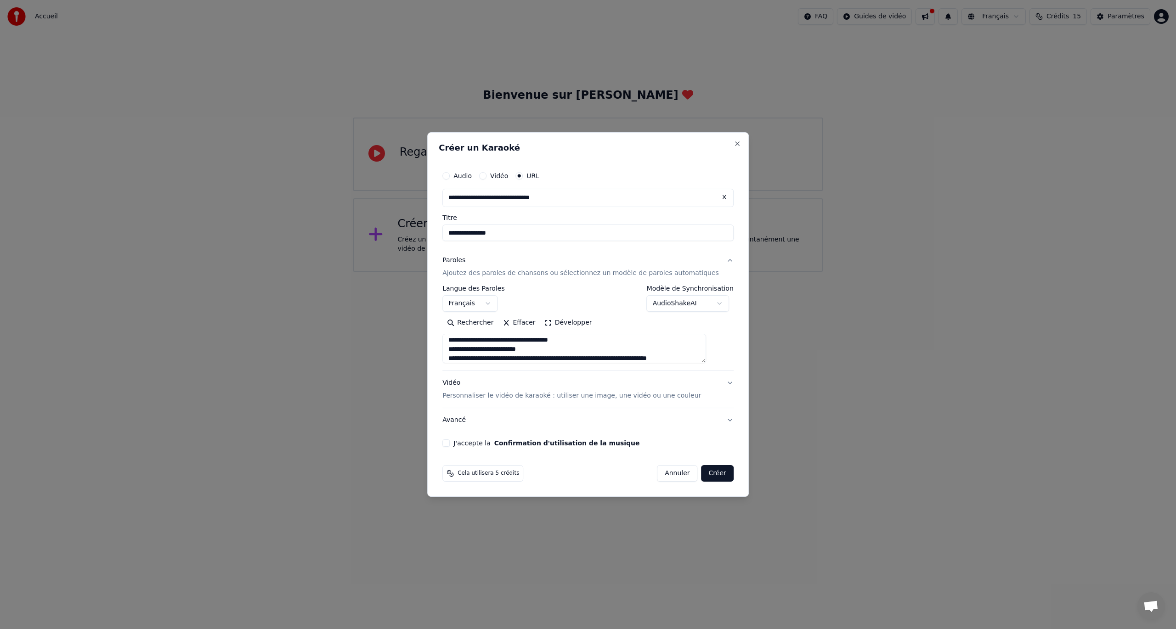
click at [580, 359] on textarea at bounding box center [574, 348] width 264 height 29
click at [571, 361] on textarea at bounding box center [574, 348] width 264 height 29
click at [542, 358] on textarea at bounding box center [574, 348] width 264 height 29
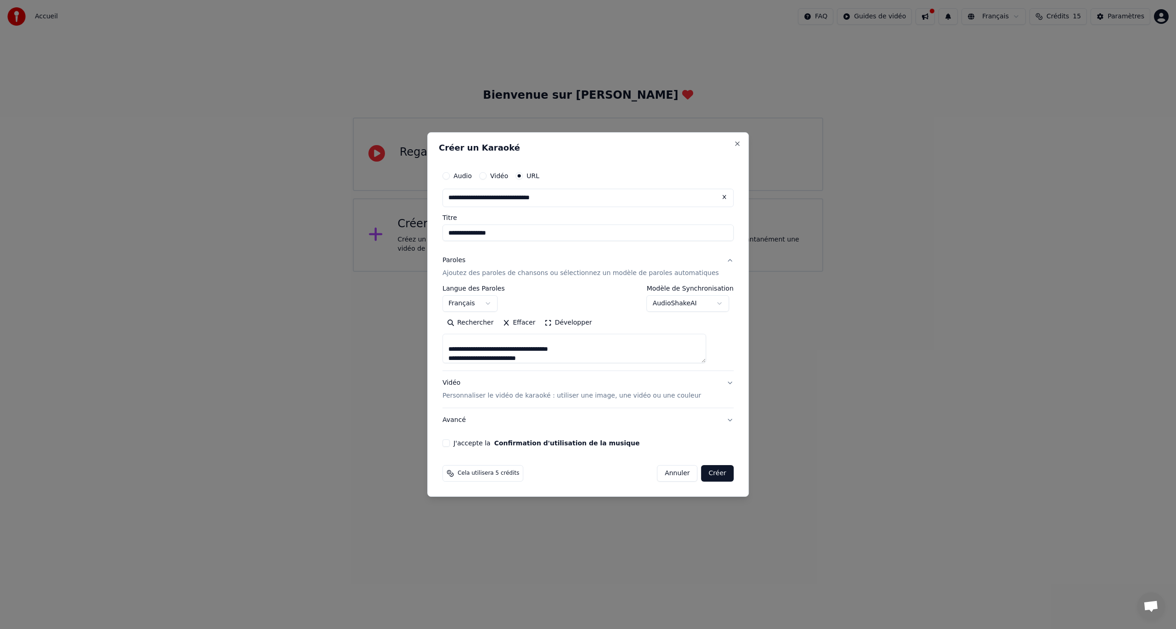
scroll to position [369, 0]
click at [581, 358] on textarea at bounding box center [574, 348] width 264 height 29
drag, startPoint x: 487, startPoint y: 347, endPoint x: 472, endPoint y: 349, distance: 15.3
click at [472, 349] on textarea at bounding box center [574, 348] width 264 height 29
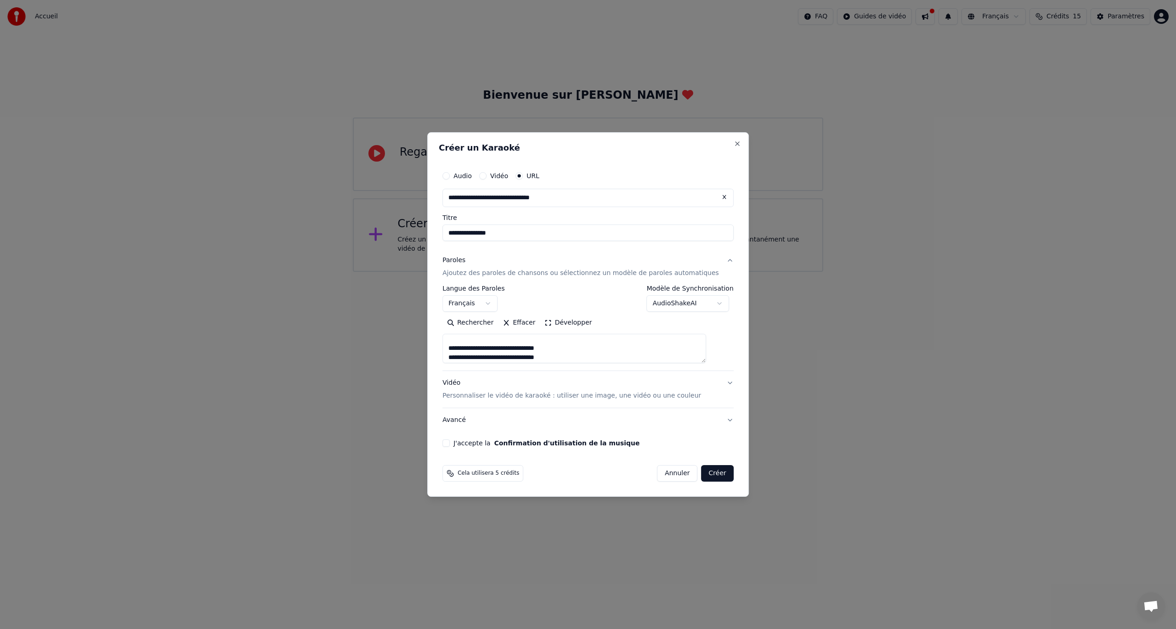
scroll to position [31, 0]
click at [570, 324] on button "Développer" at bounding box center [568, 323] width 57 height 15
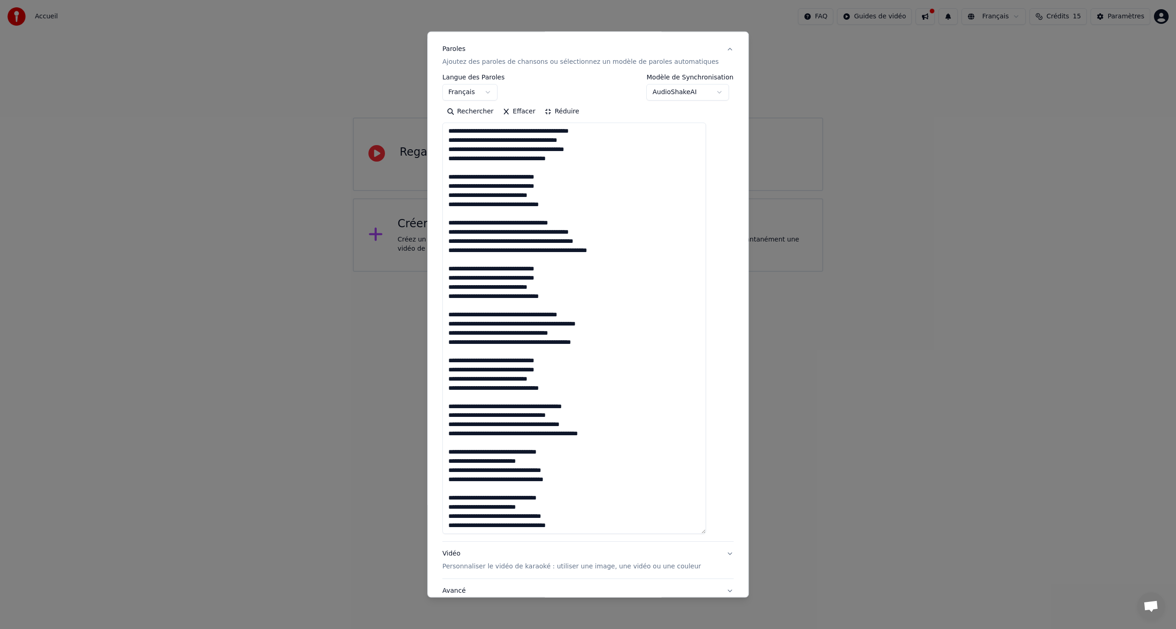
scroll to position [138, 0]
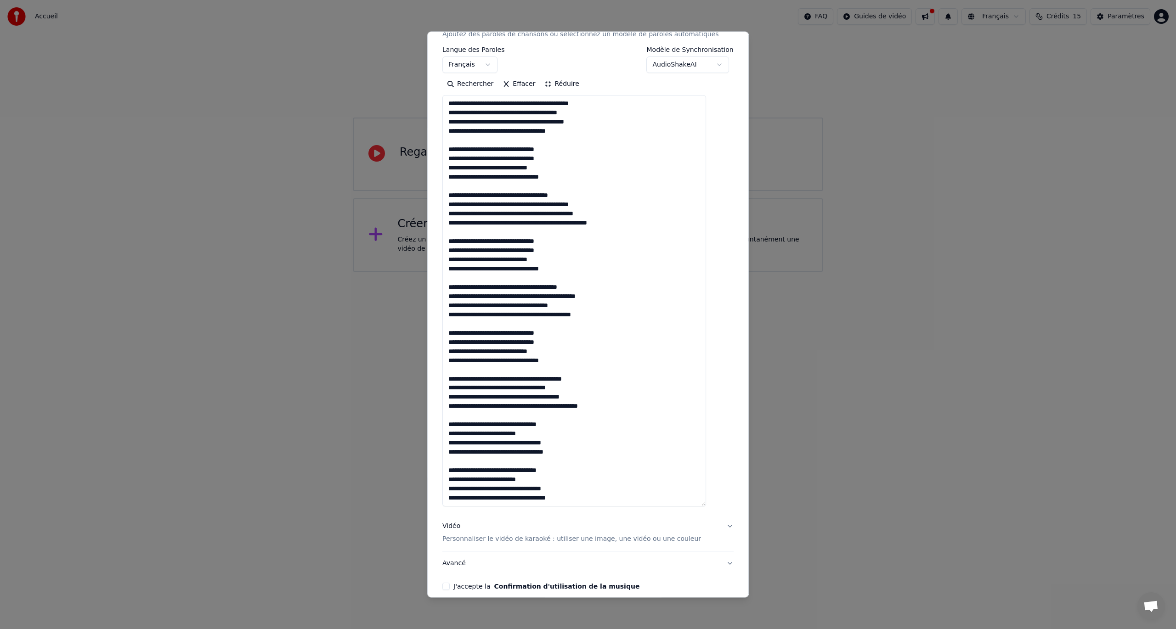
click at [511, 130] on textarea at bounding box center [574, 301] width 264 height 412
drag, startPoint x: 515, startPoint y: 315, endPoint x: 492, endPoint y: 311, distance: 22.4
click at [492, 311] on textarea at bounding box center [574, 301] width 264 height 412
click at [605, 317] on textarea at bounding box center [574, 301] width 264 height 412
click at [623, 407] on textarea at bounding box center [574, 301] width 264 height 412
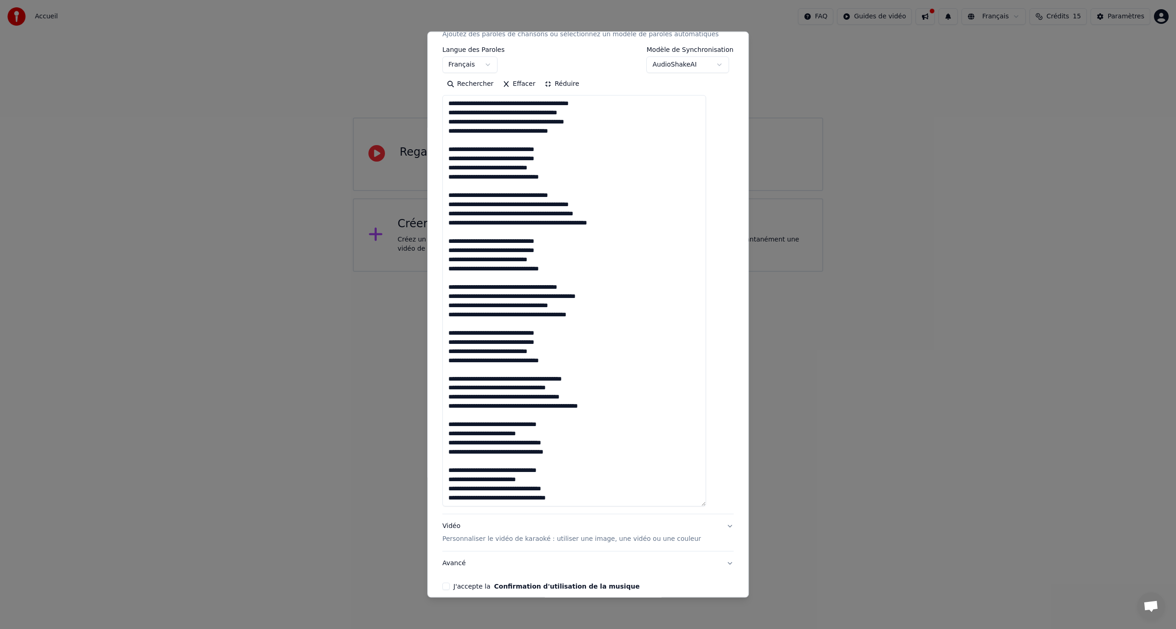
click at [594, 379] on textarea at bounding box center [574, 301] width 264 height 412
click at [593, 389] on textarea at bounding box center [574, 301] width 264 height 412
click at [597, 399] on textarea at bounding box center [574, 301] width 264 height 412
click at [607, 103] on textarea at bounding box center [574, 301] width 264 height 412
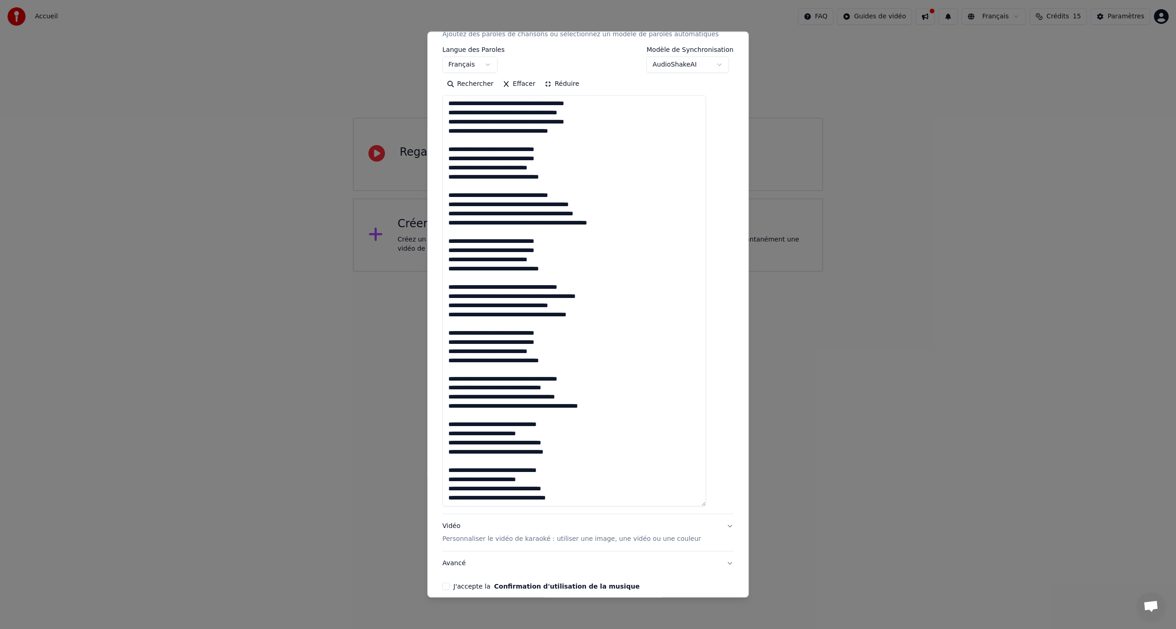
click at [591, 113] on textarea at bounding box center [574, 301] width 264 height 412
click at [597, 126] on textarea at bounding box center [574, 301] width 264 height 412
click at [587, 137] on textarea at bounding box center [574, 301] width 264 height 412
click at [588, 127] on textarea at bounding box center [574, 301] width 264 height 412
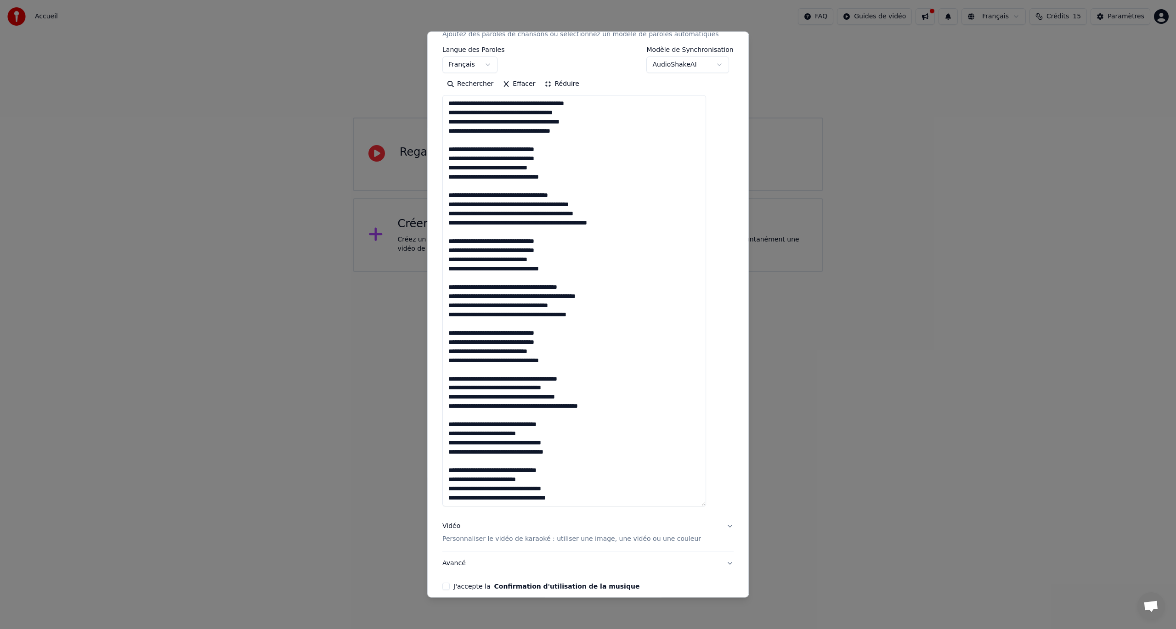
click at [559, 150] on textarea at bounding box center [574, 301] width 264 height 412
drag, startPoint x: 575, startPoint y: 153, endPoint x: 576, endPoint y: 158, distance: 5.1
click at [576, 158] on textarea at bounding box center [574, 301] width 264 height 412
click at [576, 167] on textarea at bounding box center [574, 301] width 264 height 412
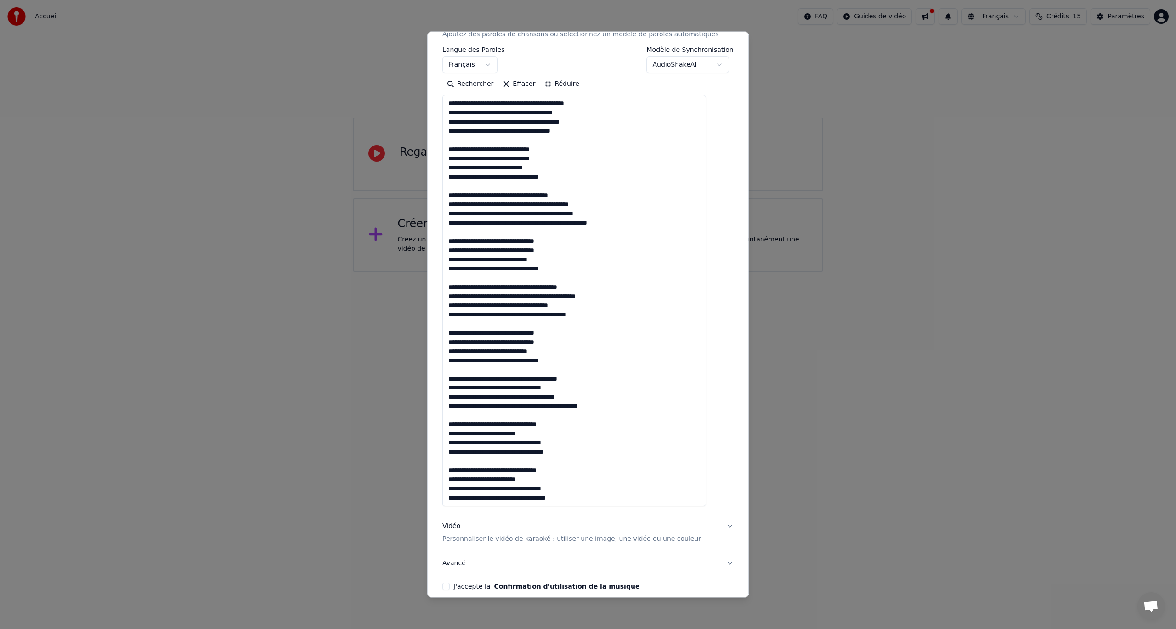
click at [587, 194] on textarea at bounding box center [574, 301] width 264 height 412
click at [613, 205] on textarea at bounding box center [574, 301] width 264 height 412
click at [620, 213] on textarea at bounding box center [574, 301] width 264 height 412
click at [644, 222] on textarea at bounding box center [574, 301] width 264 height 412
click at [591, 242] on textarea at bounding box center [574, 301] width 264 height 412
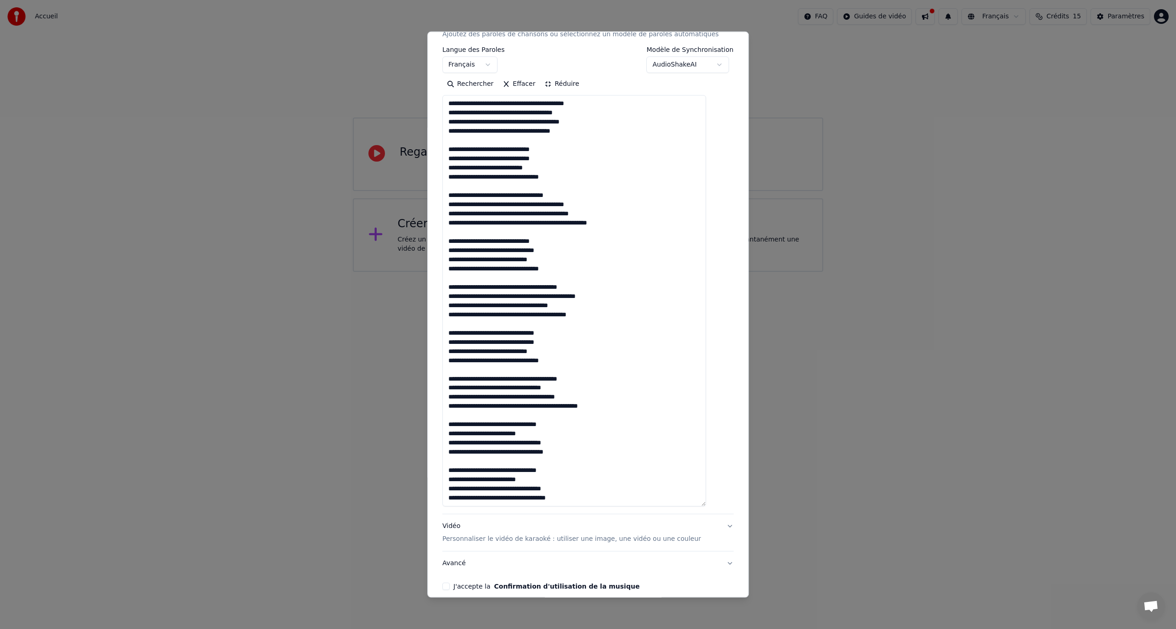
click at [590, 249] on textarea at bounding box center [574, 301] width 264 height 412
click at [590, 252] on textarea at bounding box center [574, 301] width 264 height 412
click at [589, 264] on textarea at bounding box center [574, 301] width 264 height 412
click at [594, 289] on textarea at bounding box center [574, 301] width 264 height 412
click at [513, 269] on textarea at bounding box center [574, 301] width 264 height 412
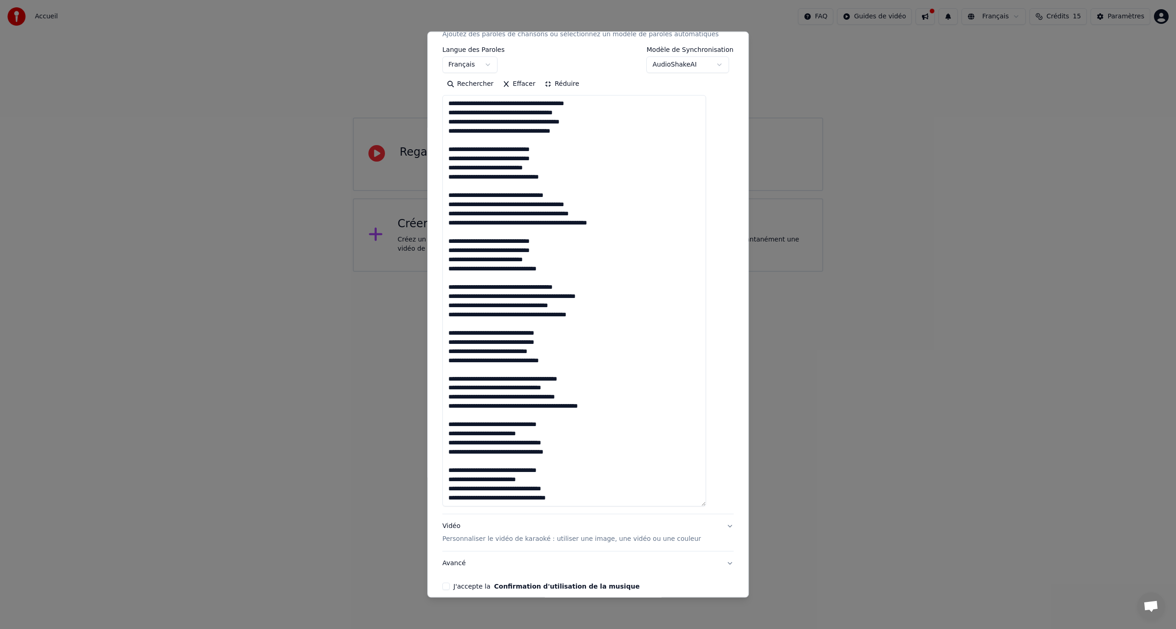
click at [512, 178] on textarea at bounding box center [574, 301] width 264 height 412
click at [585, 290] on textarea at bounding box center [574, 301] width 264 height 412
click at [614, 297] on textarea at bounding box center [574, 301] width 264 height 412
click at [613, 310] on textarea at bounding box center [574, 301] width 264 height 412
click at [573, 332] on textarea at bounding box center [574, 301] width 264 height 412
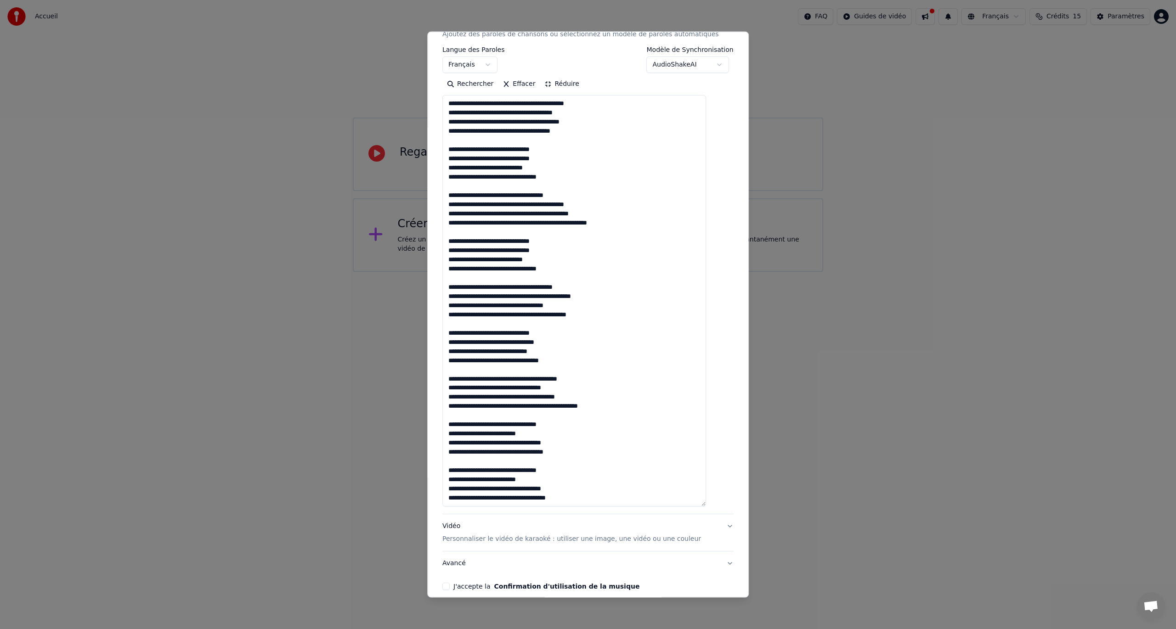
click at [573, 342] on textarea at bounding box center [574, 301] width 264 height 412
click at [566, 348] on textarea at bounding box center [574, 301] width 264 height 412
click at [513, 360] on textarea at bounding box center [574, 301] width 264 height 412
click at [575, 428] on textarea at bounding box center [574, 301] width 264 height 412
drag, startPoint x: 540, startPoint y: 435, endPoint x: 567, endPoint y: 439, distance: 27.4
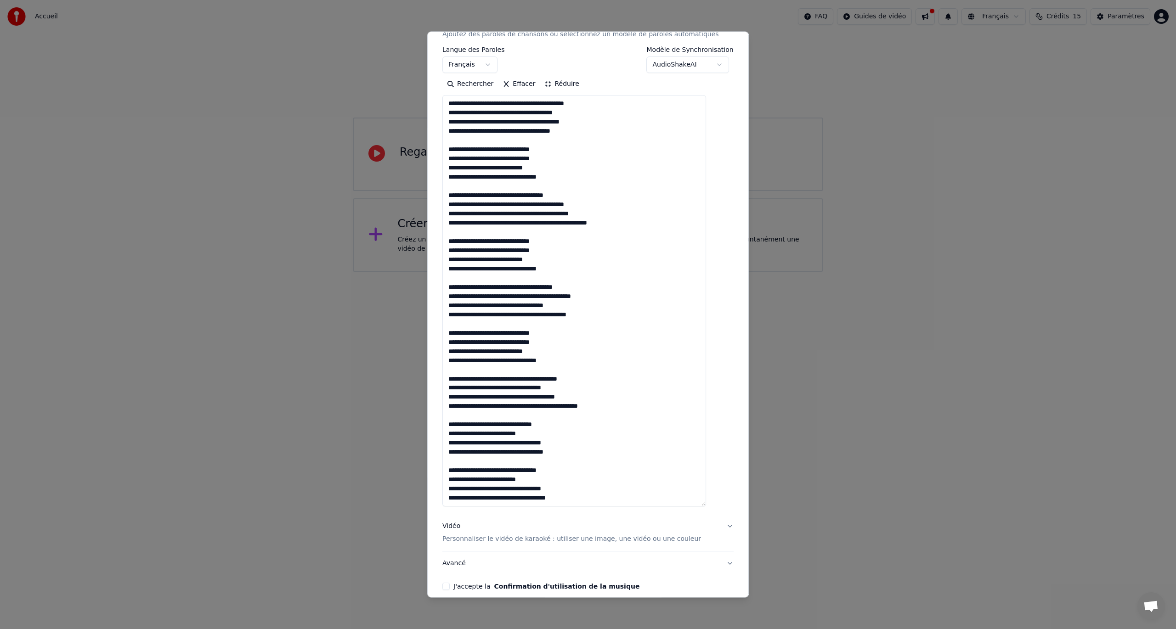
click at [540, 435] on textarea at bounding box center [574, 301] width 264 height 412
click at [584, 444] on textarea at bounding box center [574, 301] width 264 height 412
click at [527, 452] on textarea at bounding box center [574, 301] width 264 height 412
click at [569, 474] on textarea at bounding box center [574, 301] width 264 height 412
click at [546, 481] on textarea at bounding box center [574, 301] width 264 height 412
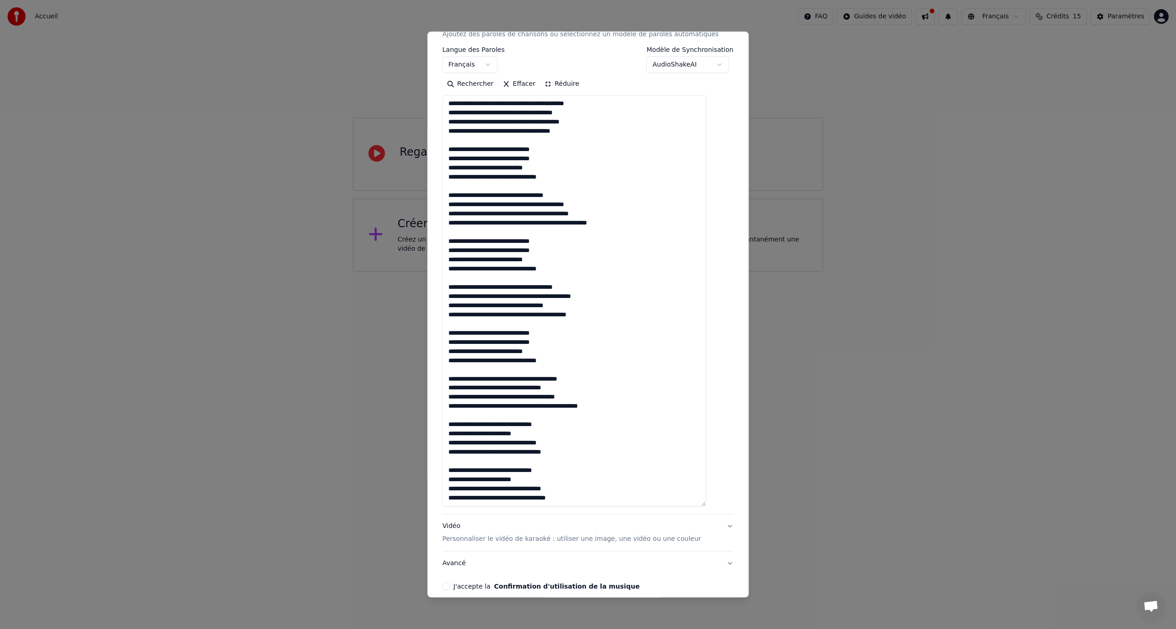
click at [580, 489] on textarea at bounding box center [574, 301] width 264 height 412
type textarea "**********"
click at [565, 85] on button "Réduire" at bounding box center [562, 84] width 44 height 15
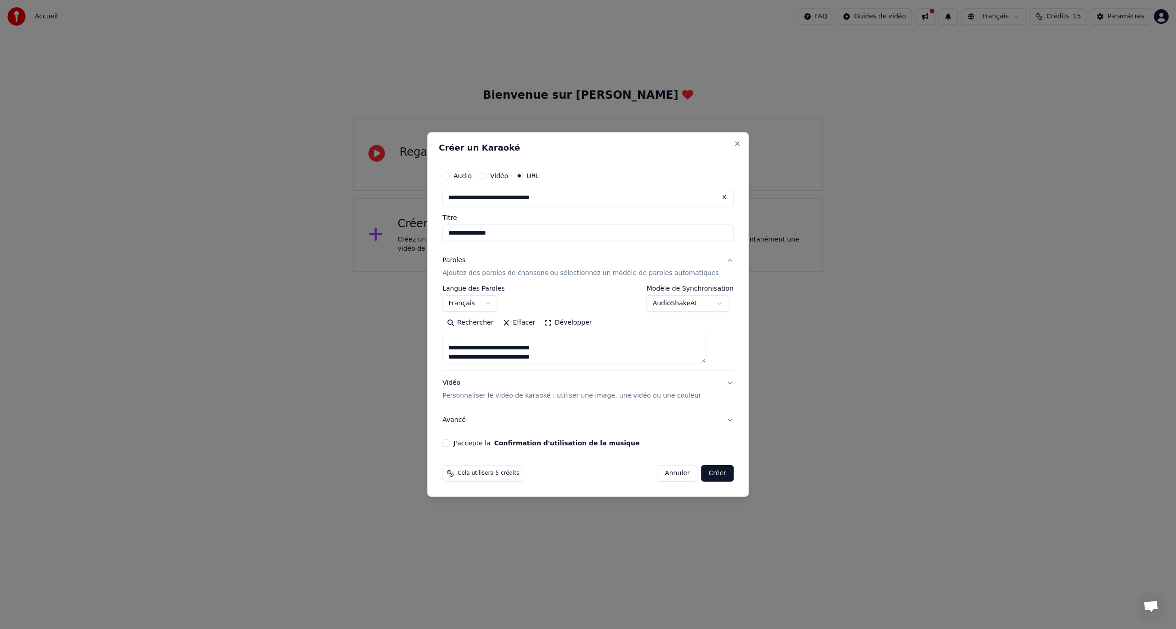
scroll to position [138, 0]
click at [450, 444] on button "J'accepte la Confirmation d'utilisation de la musique" at bounding box center [445, 443] width 7 height 7
click at [701, 469] on button "Créer" at bounding box center [717, 473] width 32 height 17
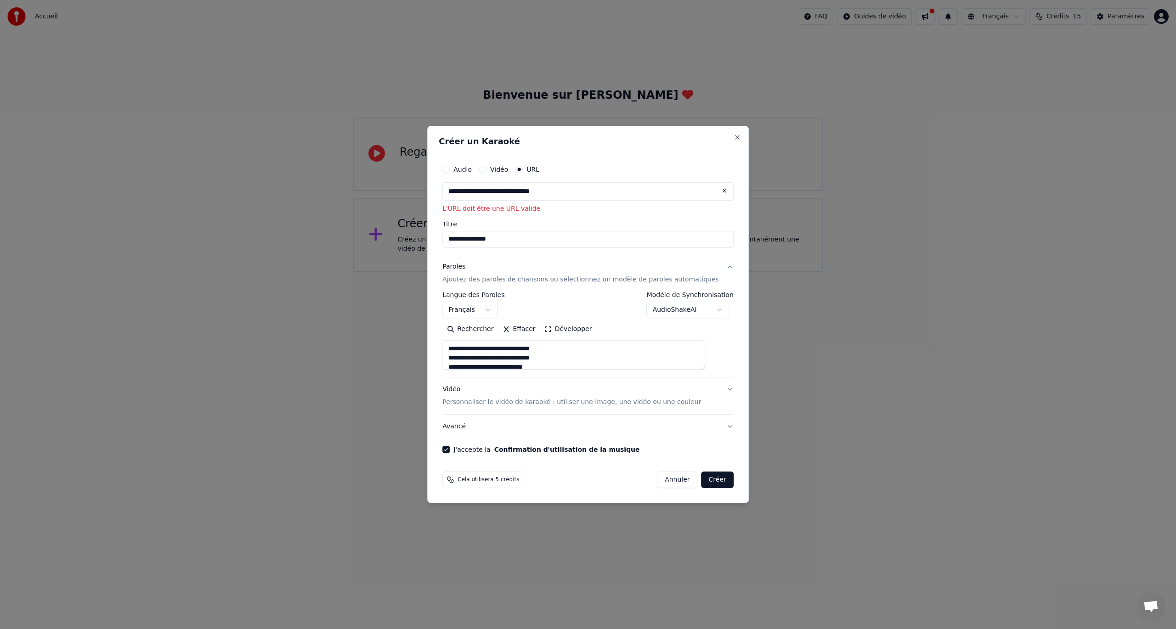
click at [450, 172] on button "Audio" at bounding box center [445, 169] width 7 height 7
drag, startPoint x: 461, startPoint y: 350, endPoint x: 594, endPoint y: 370, distance: 134.3
click at [594, 370] on div "**********" at bounding box center [587, 333] width 291 height 85
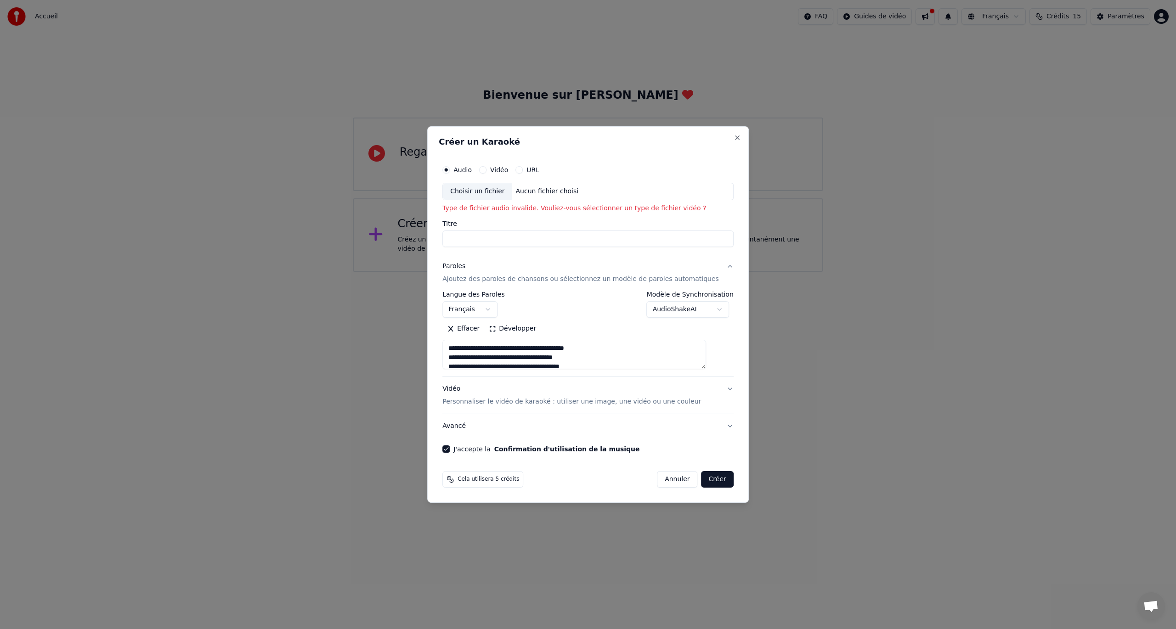
click at [518, 325] on button "Développer" at bounding box center [512, 329] width 57 height 15
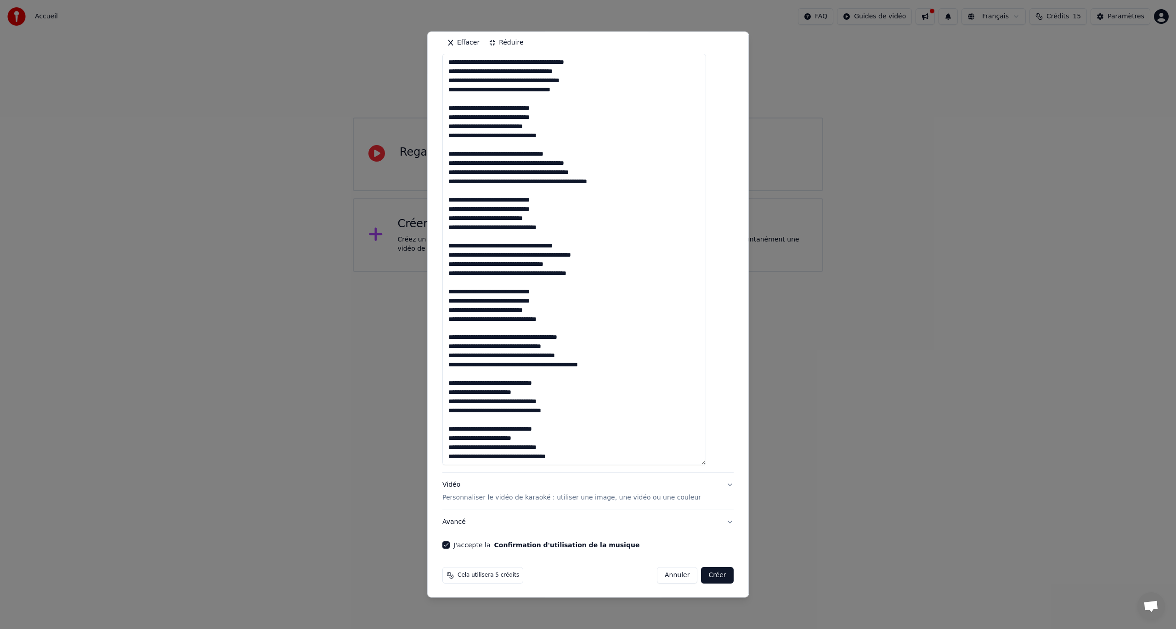
drag, startPoint x: 460, startPoint y: 254, endPoint x: 603, endPoint y: 497, distance: 282.5
click at [603, 497] on div "**********" at bounding box center [587, 251] width 291 height 566
